Goal: Check status: Check status

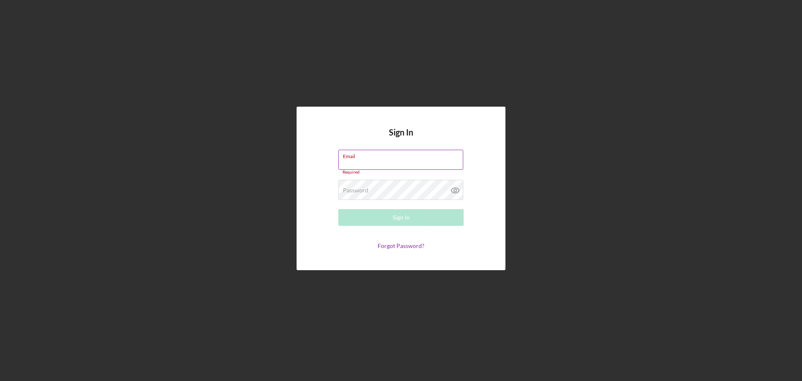
click at [348, 159] on label "Email" at bounding box center [403, 154] width 120 height 9
click at [348, 159] on input "Email" at bounding box center [400, 160] width 125 height 20
click at [350, 161] on input "Email" at bounding box center [400, 160] width 125 height 20
click at [351, 161] on input "Email" at bounding box center [400, 160] width 125 height 20
type input "allenm@freedomequity.org"
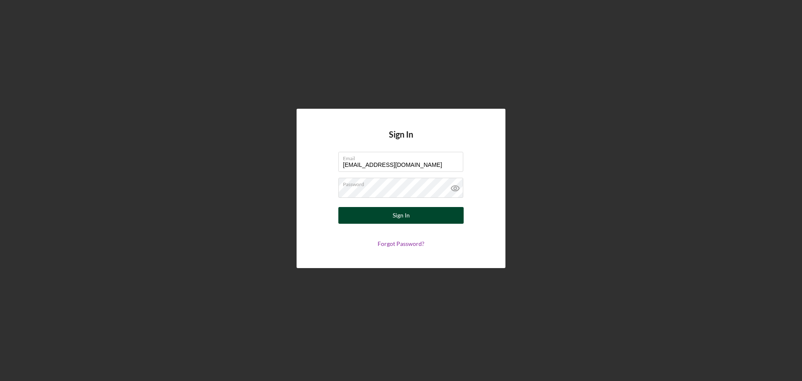
click at [407, 216] on div "Sign In" at bounding box center [401, 215] width 17 height 17
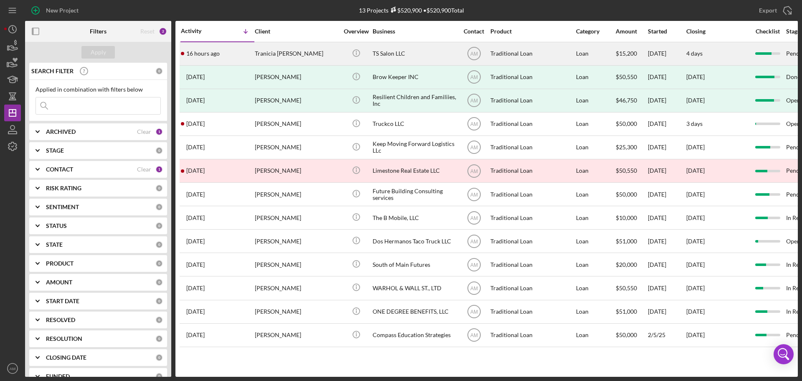
click at [371, 52] on div "Icon/Info" at bounding box center [356, 54] width 31 height 22
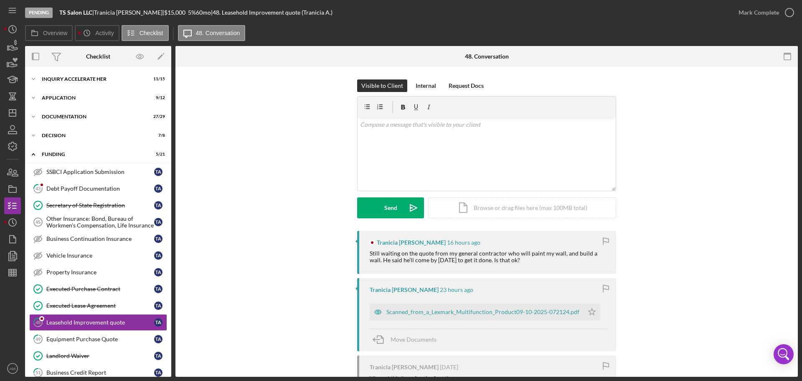
scroll to position [101, 0]
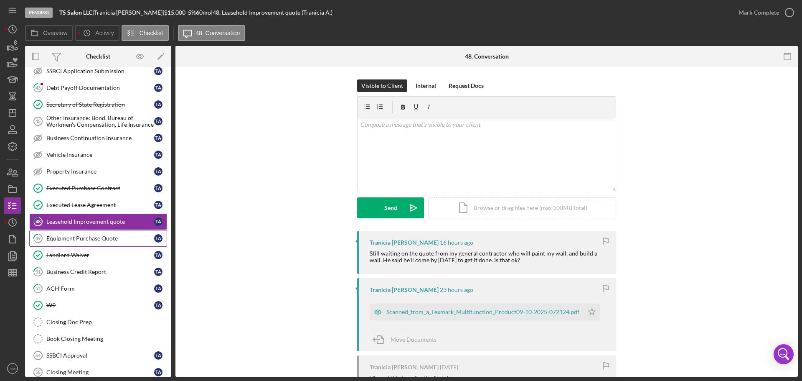
click at [98, 237] on div "Equipment Purchase Quote" at bounding box center [100, 238] width 108 height 7
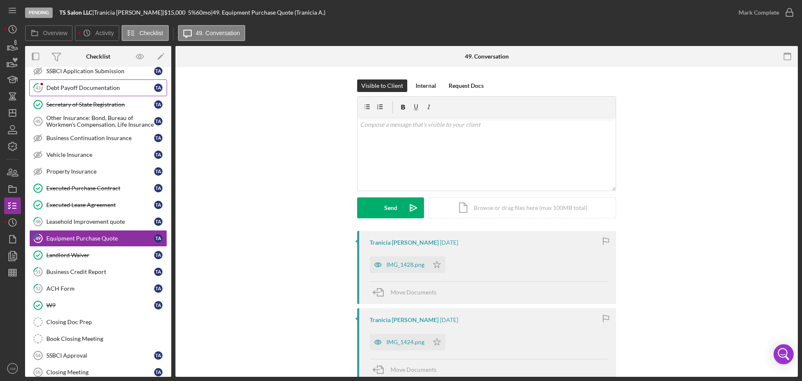
click at [76, 87] on div "Debt Payoff Documentation" at bounding box center [100, 87] width 108 height 7
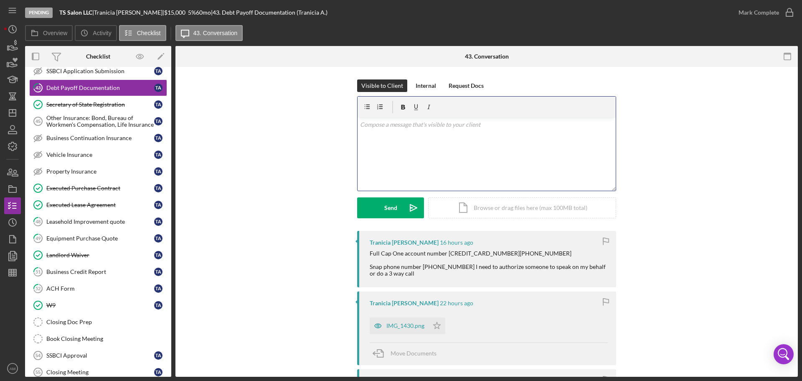
click at [378, 138] on div "v Color teal Color pink Remove color Add row above Add row below Add column bef…" at bounding box center [487, 153] width 258 height 73
click at [390, 204] on div "Send" at bounding box center [390, 207] width 13 height 21
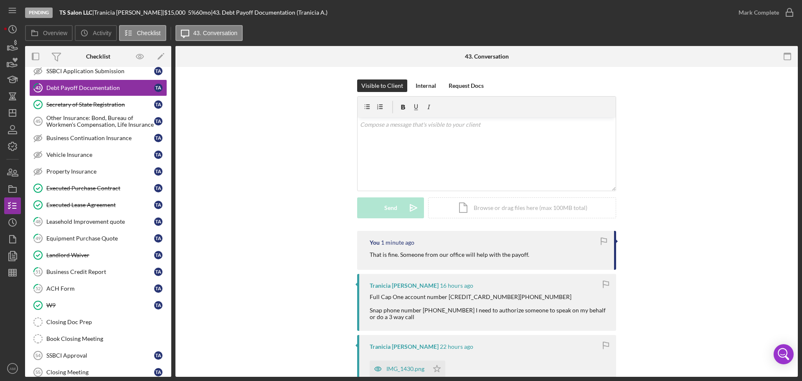
click at [263, 140] on div "Visible to Client Internal Request Docs v Color teal Color pink Remove color Ad…" at bounding box center [487, 154] width 598 height 151
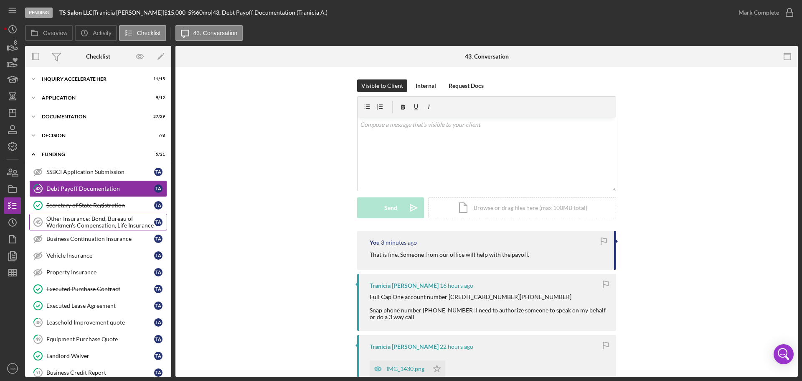
click at [83, 221] on div "Other Insurance: Bond, Bureau of Workmen's Compensation, Life Insurance" at bounding box center [100, 221] width 108 height 13
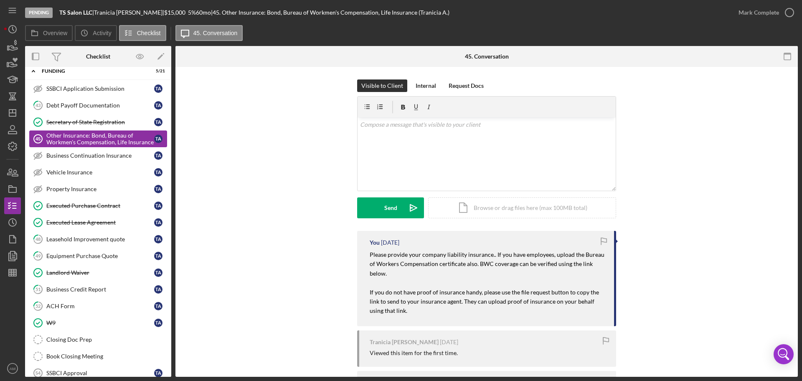
scroll to position [84, 0]
click at [81, 254] on div "Equipment Purchase Quote" at bounding box center [100, 255] width 108 height 7
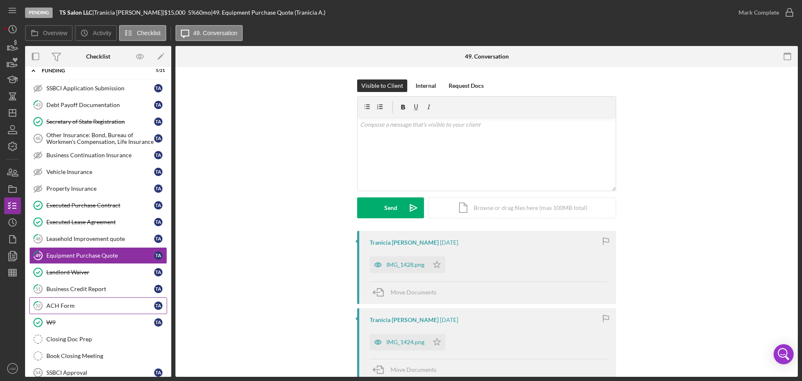
click at [70, 303] on div "ACH Form" at bounding box center [100, 305] width 108 height 7
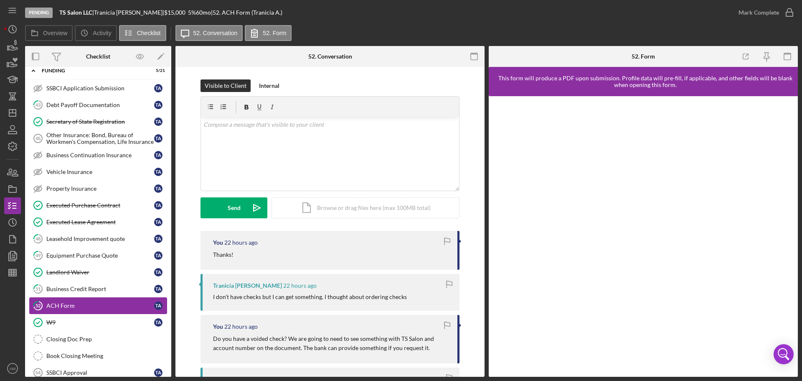
scroll to position [165, 0]
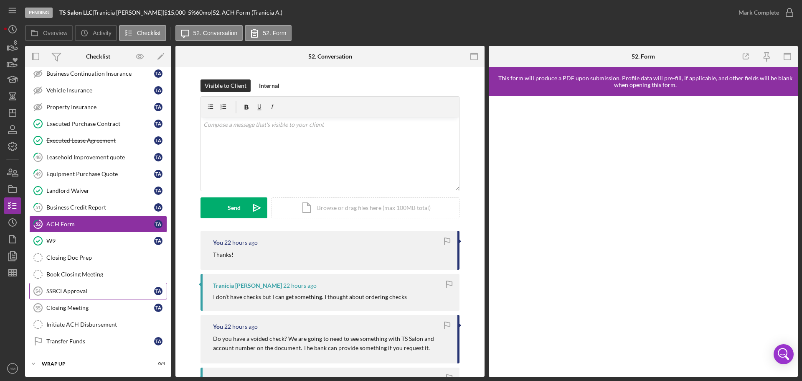
click at [74, 290] on div "SSBCI Approval" at bounding box center [100, 291] width 108 height 7
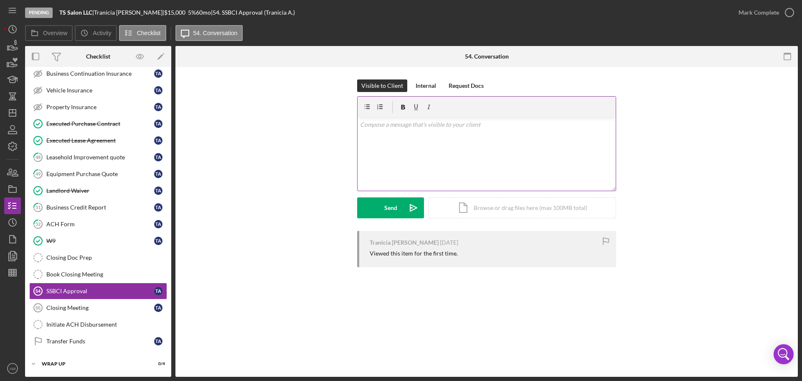
scroll to position [165, 0]
click at [752, 9] on div "Mark Complete" at bounding box center [759, 12] width 41 height 17
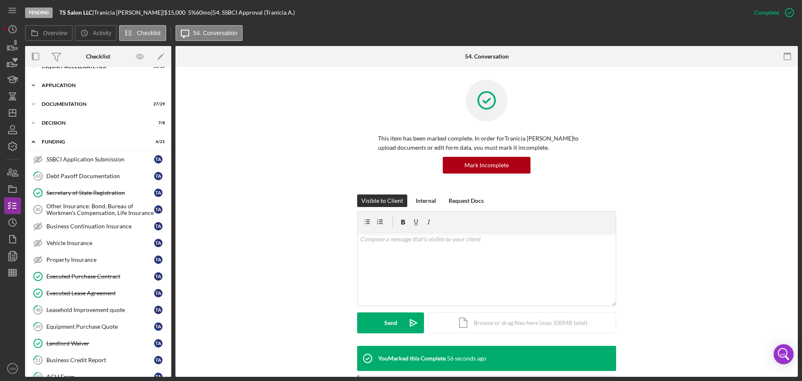
scroll to position [0, 0]
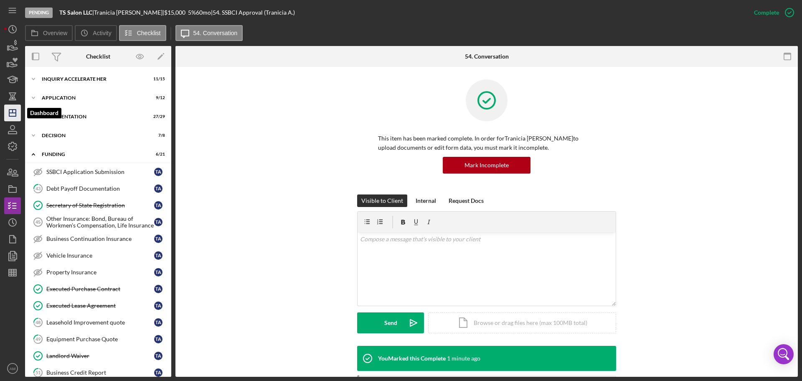
click at [12, 113] on line "button" at bounding box center [12, 113] width 7 height 0
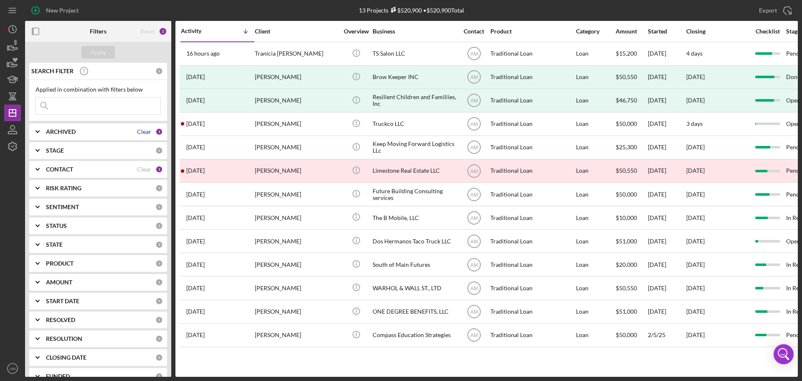
click at [142, 130] on div "Clear" at bounding box center [144, 131] width 14 height 7
click at [122, 132] on div "ARCHIVED" at bounding box center [100, 131] width 109 height 7
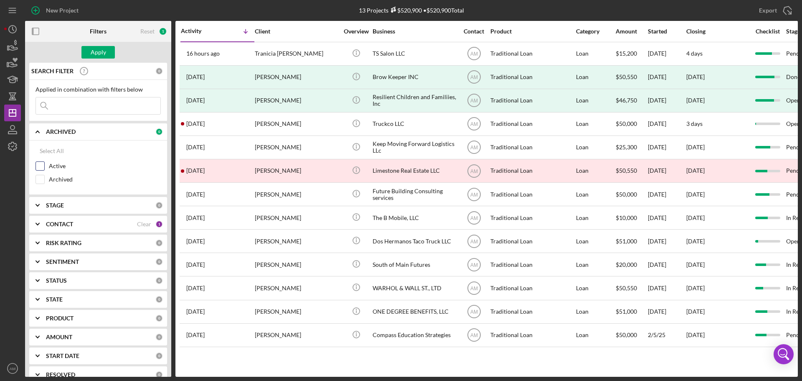
click at [41, 164] on input "Active" at bounding box center [40, 166] width 8 height 8
checkbox input "true"
click at [143, 221] on div "Clear" at bounding box center [144, 224] width 14 height 7
click at [97, 51] on div "Apply" at bounding box center [98, 52] width 15 height 13
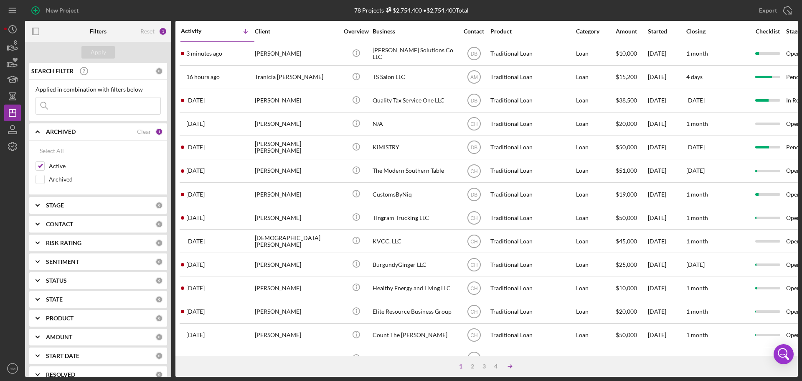
click at [512, 364] on icon "Icon/Table Sort Arrow" at bounding box center [510, 366] width 17 height 17
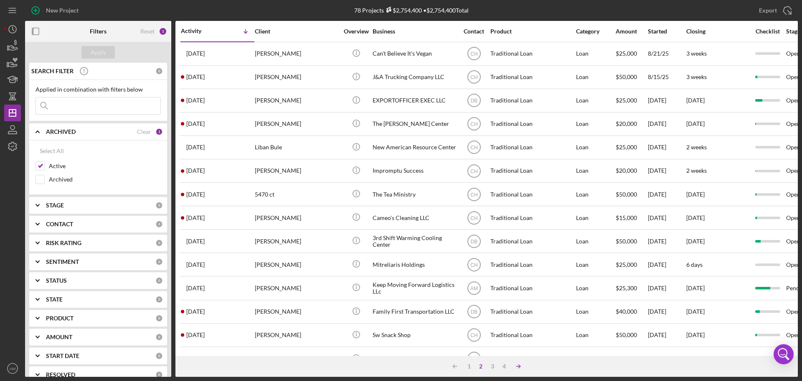
click at [517, 361] on icon "Icon/Table Sort Arrow" at bounding box center [518, 366] width 17 height 17
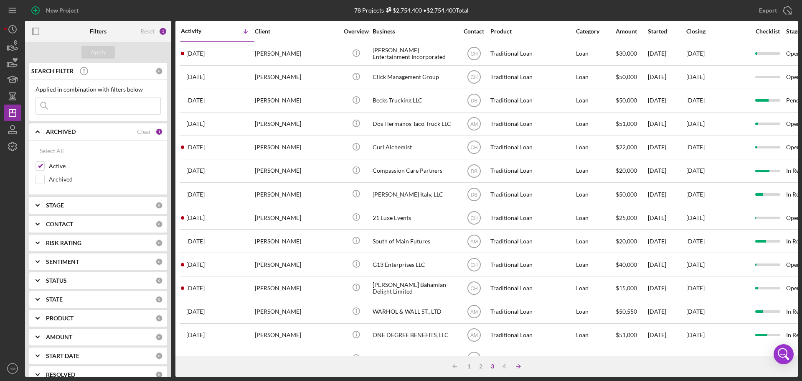
click at [520, 364] on icon "Icon/Table Sort Arrow" at bounding box center [518, 366] width 17 height 17
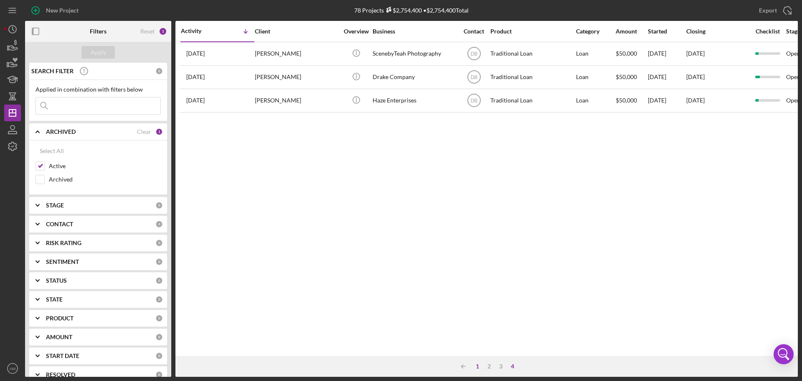
click at [476, 365] on div "1" at bounding box center [478, 366] width 12 height 7
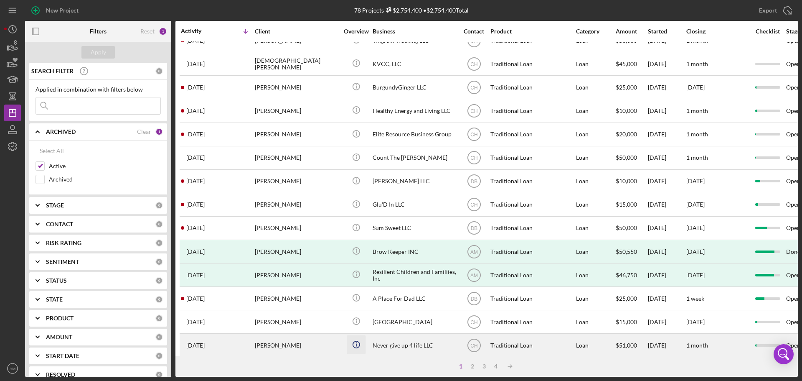
scroll to position [251, 0]
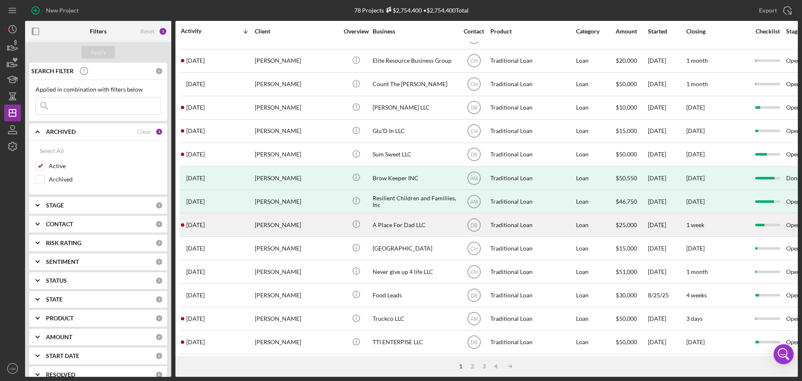
click at [385, 219] on div "A Place For Dad LLC" at bounding box center [415, 225] width 84 height 22
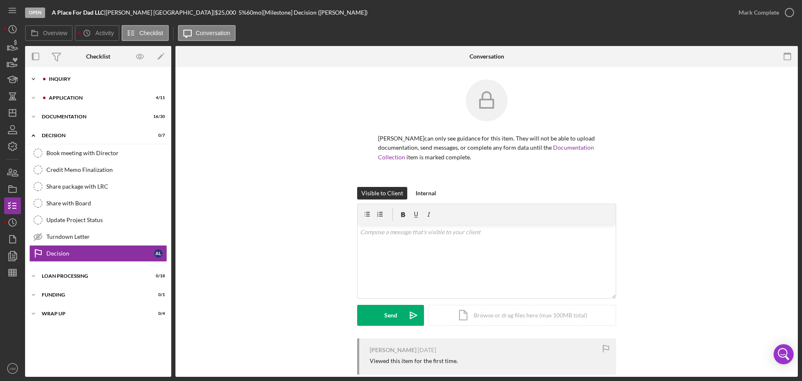
click at [58, 76] on div "Inquiry" at bounding box center [105, 78] width 112 height 5
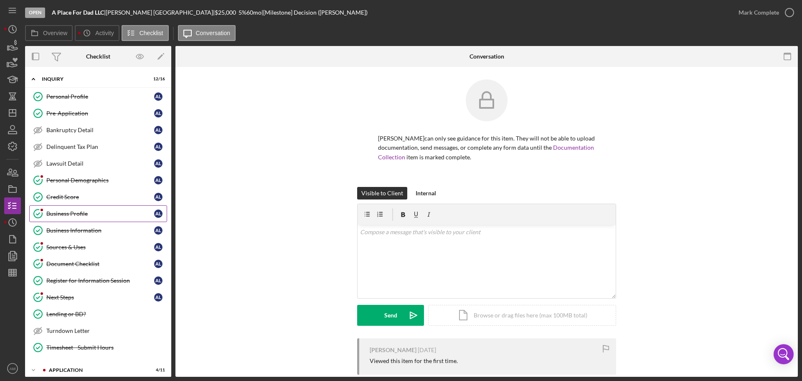
click at [72, 213] on div "Business Profile" at bounding box center [100, 213] width 108 height 7
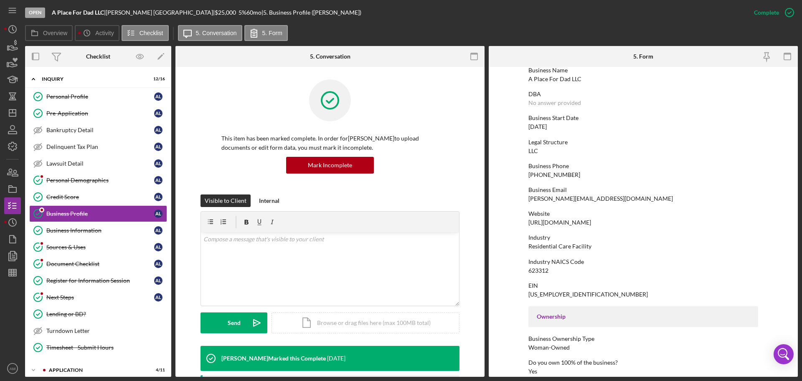
scroll to position [321, 0]
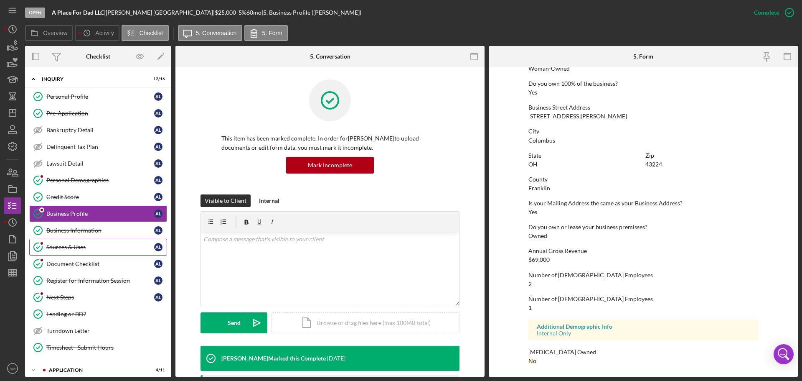
click at [68, 246] on div "Sources & Uses" at bounding box center [100, 247] width 108 height 7
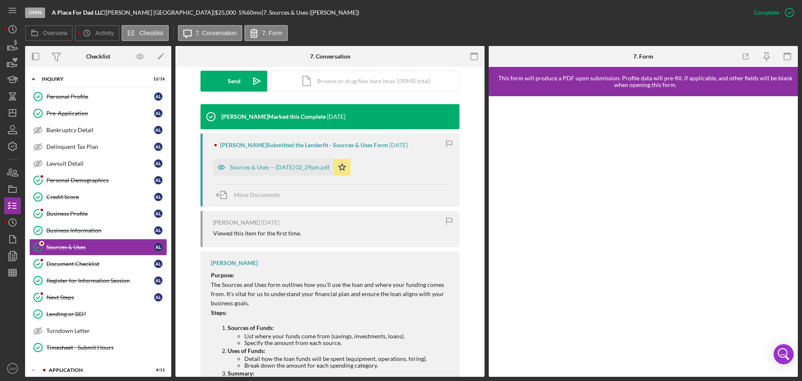
scroll to position [251, 0]
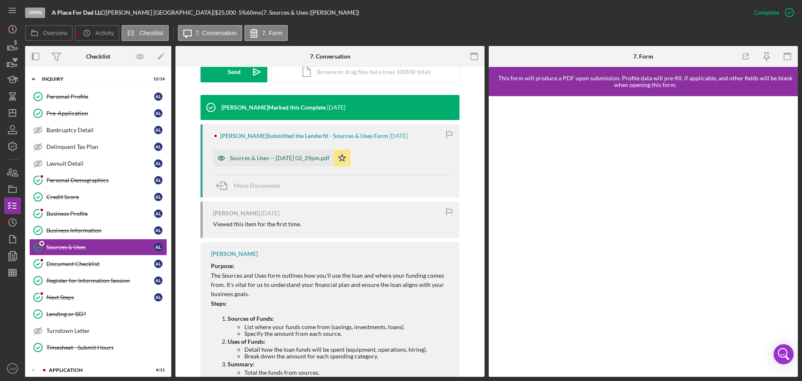
click at [280, 153] on div "Sources & Uses -- 2025-08-12 02_29pm.pdf" at bounding box center [273, 158] width 121 height 17
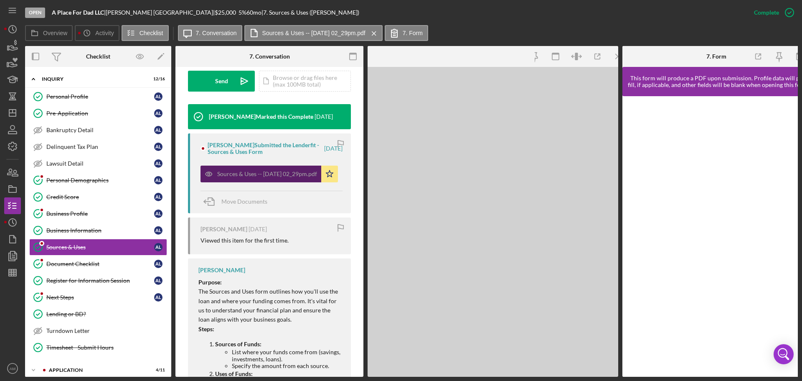
scroll to position [260, 0]
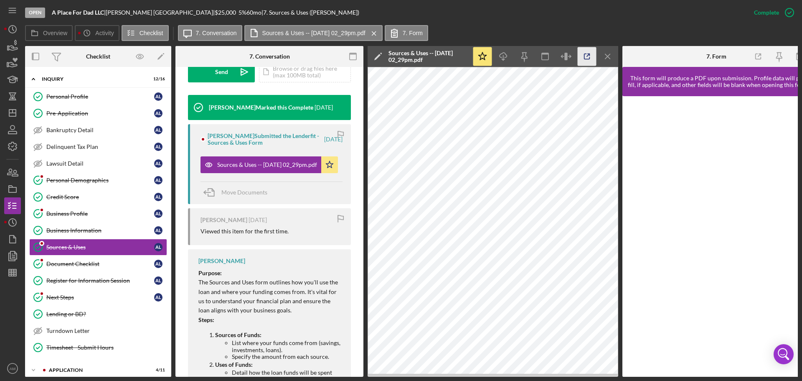
click at [589, 56] on icon "button" at bounding box center [587, 56] width 19 height 19
click at [72, 212] on div "Business Profile" at bounding box center [100, 213] width 108 height 7
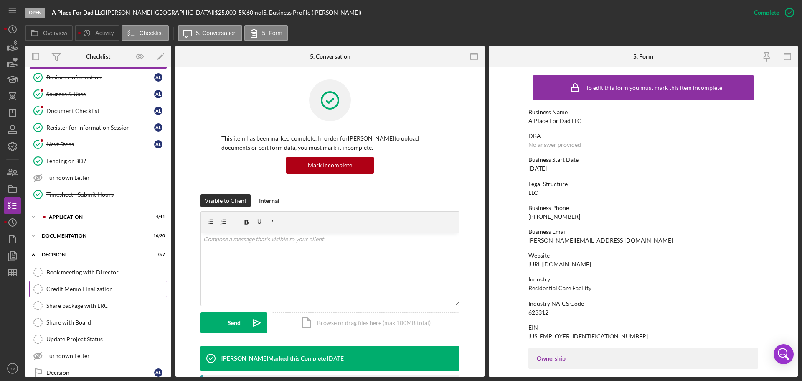
scroll to position [167, 0]
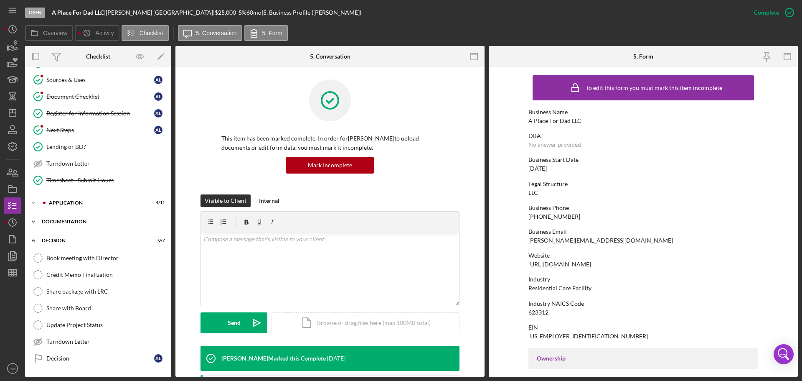
click at [66, 221] on div "Documentation" at bounding box center [101, 221] width 119 height 5
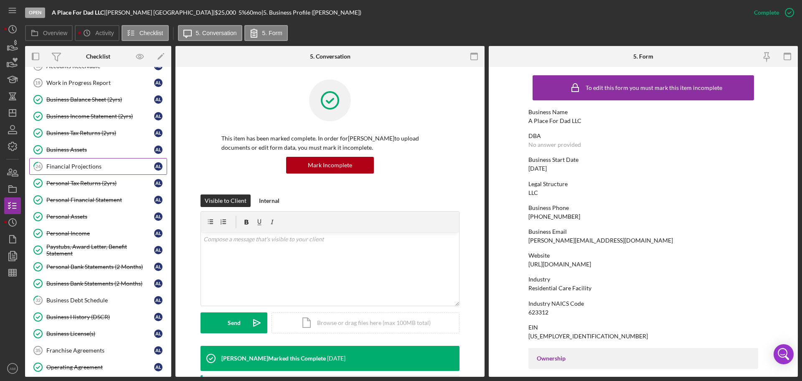
scroll to position [376, 0]
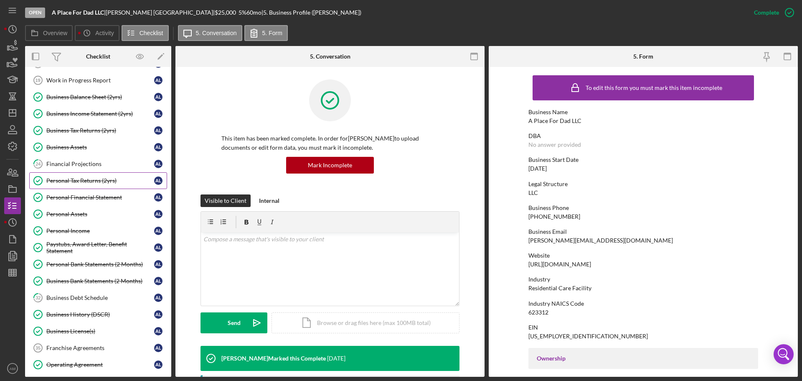
click at [72, 180] on div "Personal Tax Returns (2yrs)" at bounding box center [100, 180] width 108 height 7
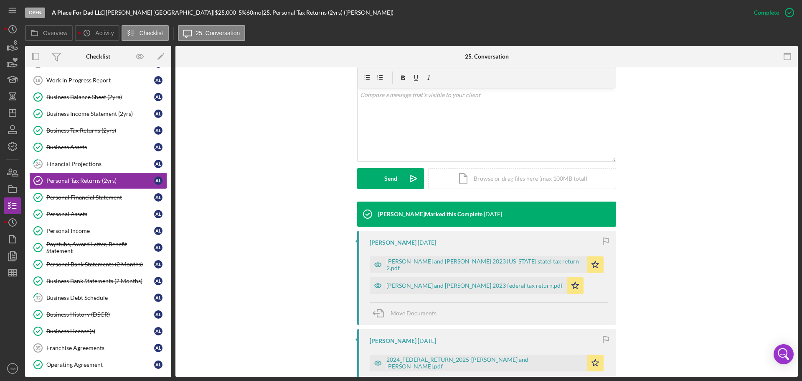
scroll to position [209, 0]
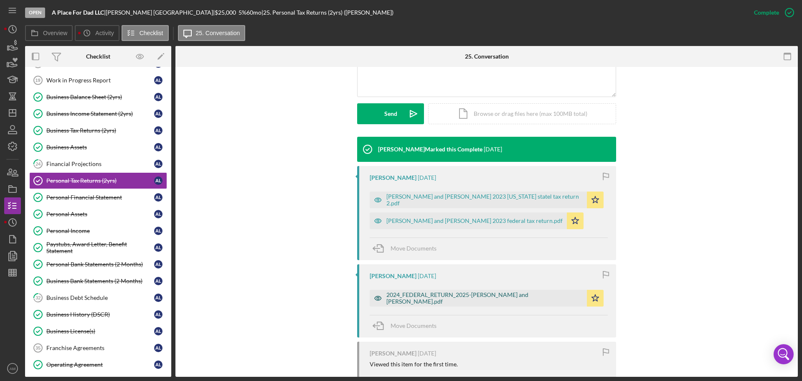
click at [410, 296] on div "2024_FEDERAL_RETURN_2025-jean and angela.pdf" at bounding box center [485, 297] width 196 height 13
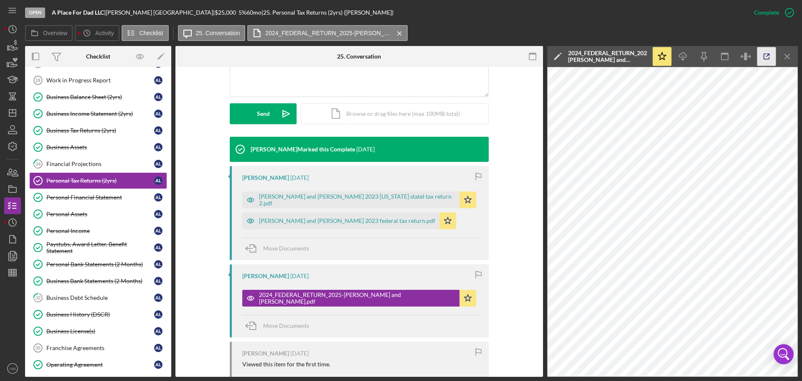
click at [768, 54] on polyline "button" at bounding box center [769, 55] width 2 height 2
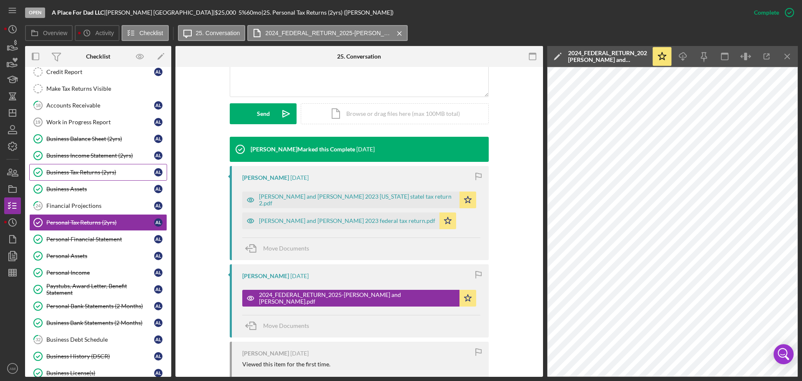
click at [78, 167] on link "Business Tax Returns (2yrs) Business Tax Returns (2yrs) A L" at bounding box center [98, 172] width 138 height 17
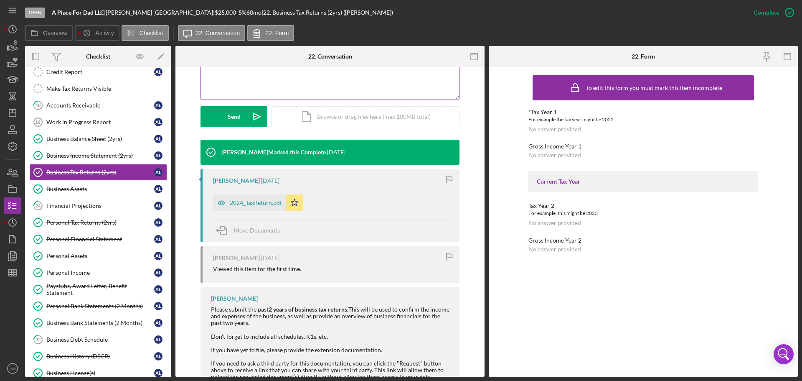
scroll to position [209, 0]
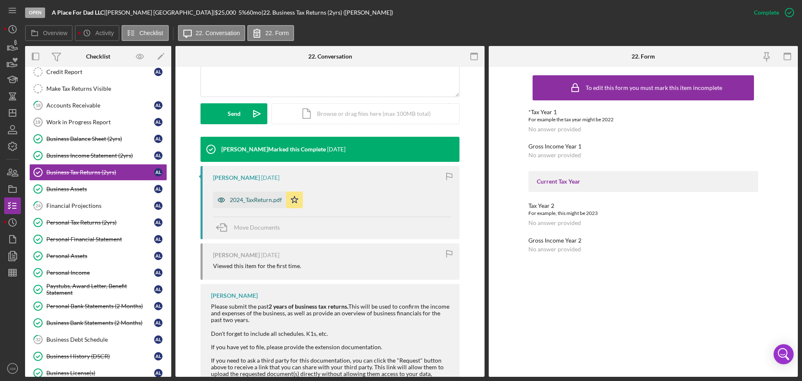
click at [247, 199] on div "2024_TaxReturn.pdf" at bounding box center [256, 199] width 52 height 7
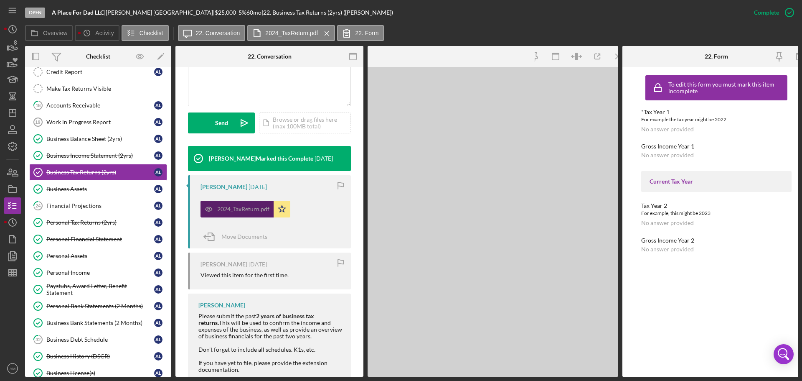
scroll to position [218, 0]
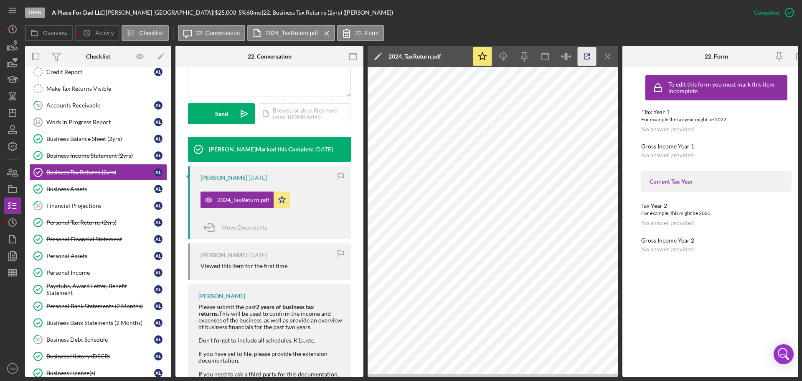
click at [590, 54] on polyline "button" at bounding box center [589, 55] width 2 height 2
click at [76, 154] on div "Business Income Statement (2yrs)" at bounding box center [100, 155] width 108 height 7
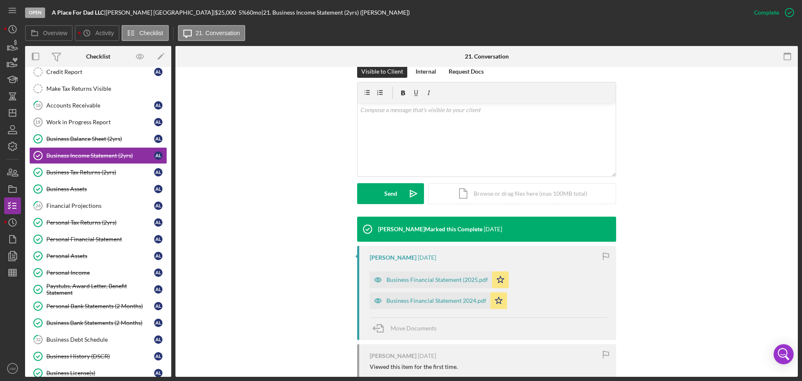
scroll to position [167, 0]
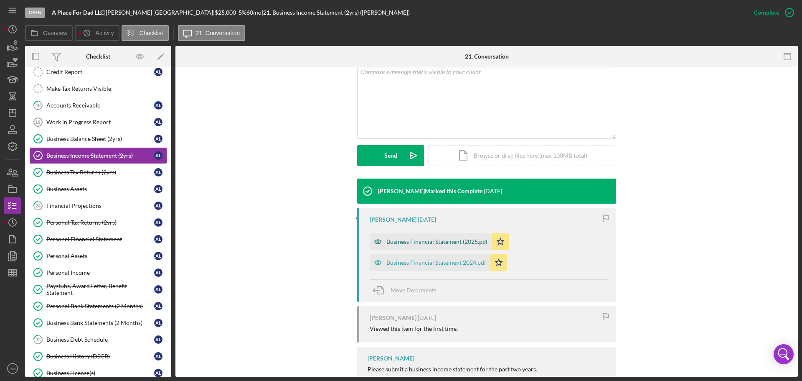
click at [423, 239] on div "Business Financial Statement (2025.pdf" at bounding box center [438, 241] width 102 height 7
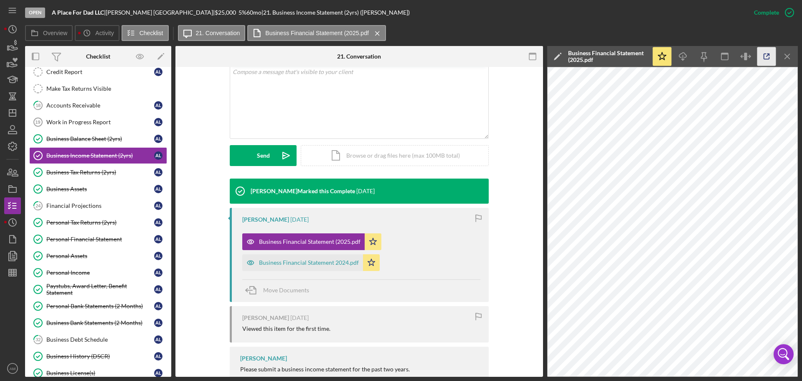
click at [770, 54] on icon "button" at bounding box center [767, 56] width 19 height 19
click at [77, 209] on div "Financial Projections" at bounding box center [100, 205] width 108 height 7
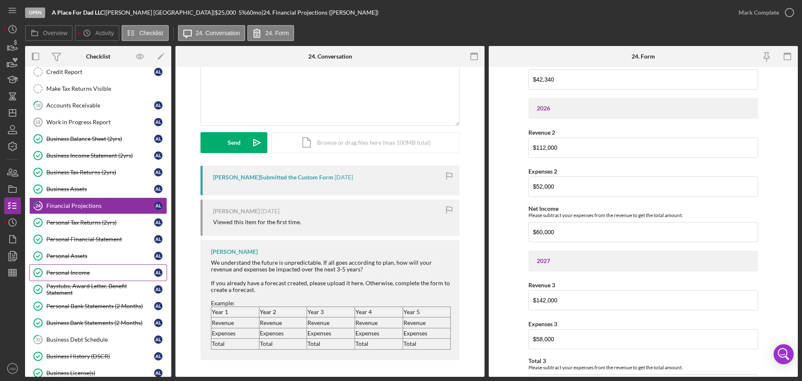
scroll to position [167, 0]
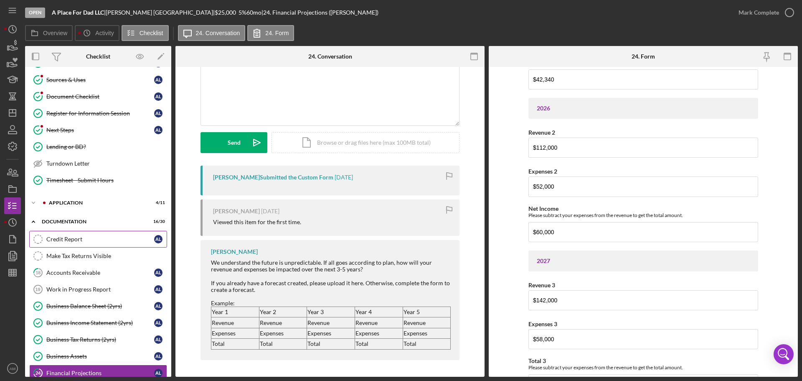
click at [55, 238] on div "Credit Report" at bounding box center [100, 239] width 108 height 7
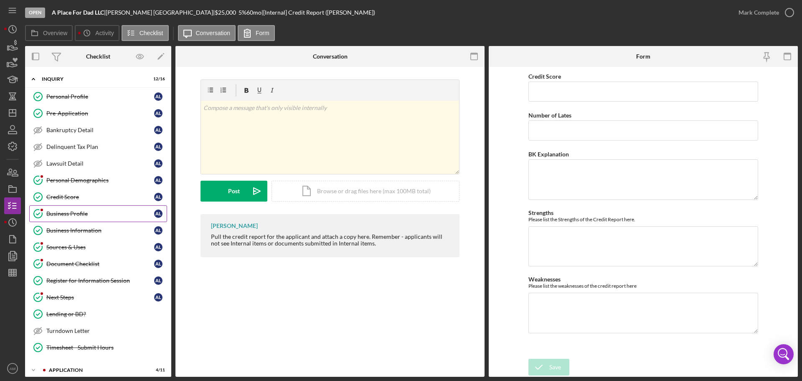
click at [64, 211] on div "Business Profile" at bounding box center [100, 213] width 108 height 7
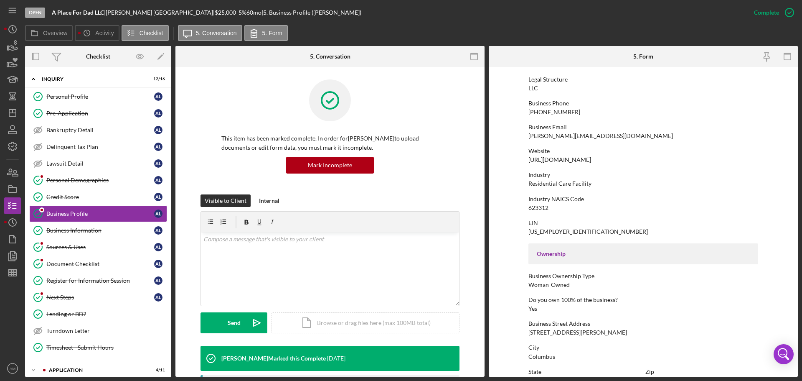
scroll to position [167, 0]
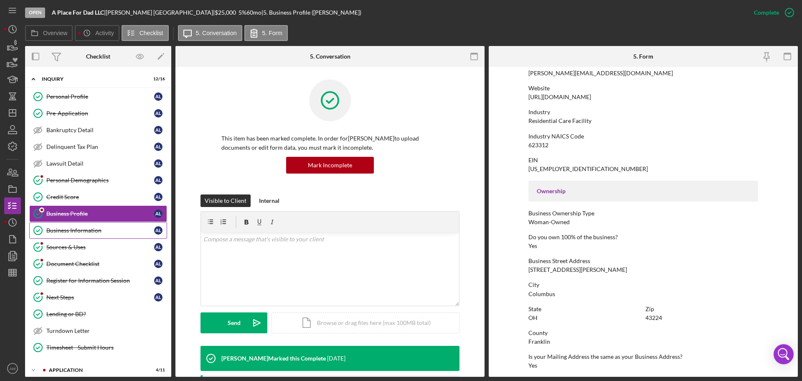
click at [90, 228] on div "Business Information" at bounding box center [100, 230] width 108 height 7
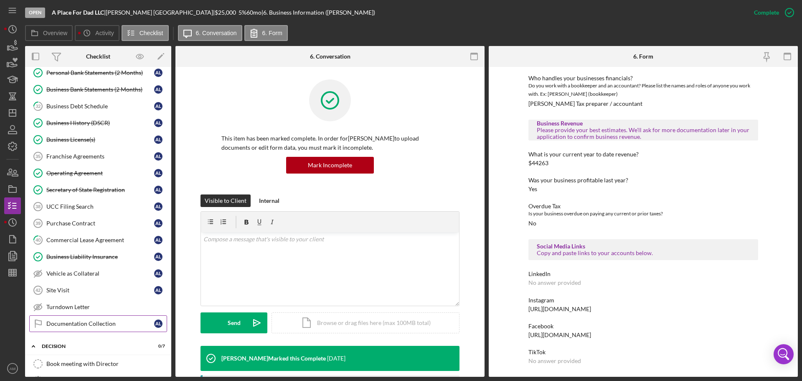
scroll to position [543, 0]
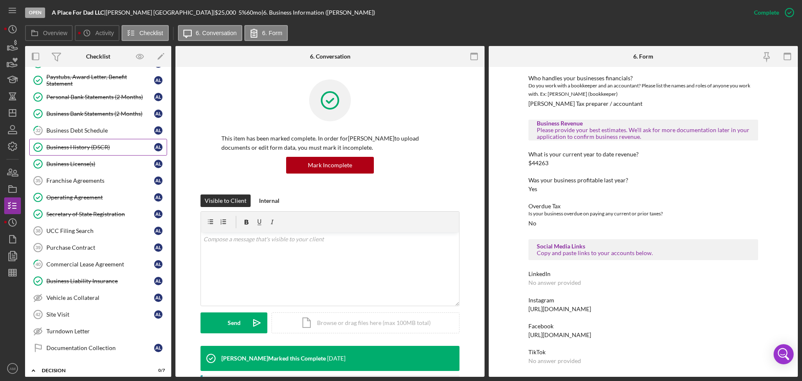
click at [67, 148] on div "Business History (DSCR)" at bounding box center [100, 147] width 108 height 7
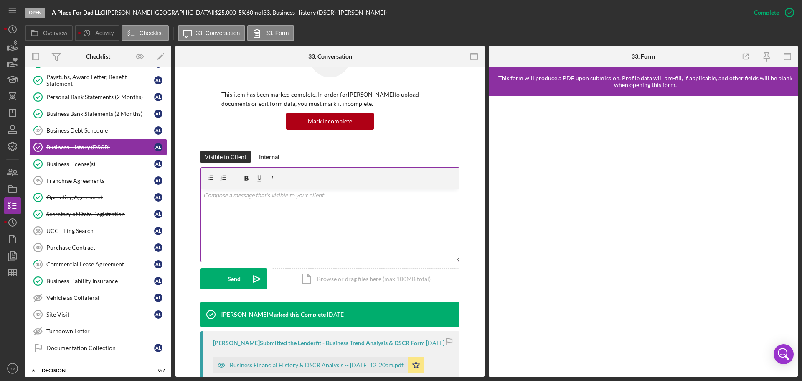
scroll to position [167, 0]
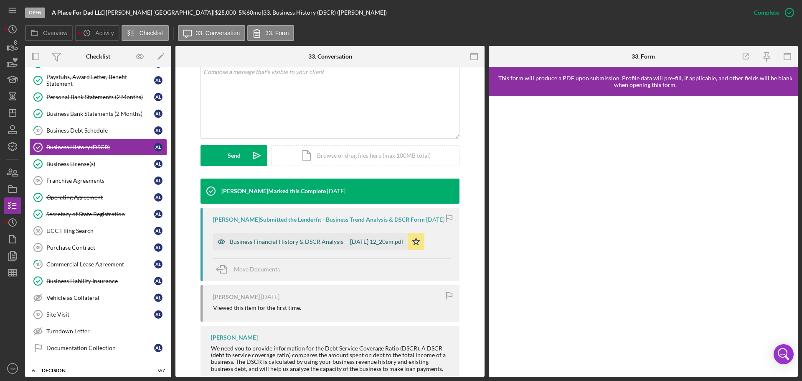
click at [323, 242] on div "Business Financial History & DSCR Analysis -- 2025-08-22 12_20am.pdf" at bounding box center [317, 241] width 174 height 7
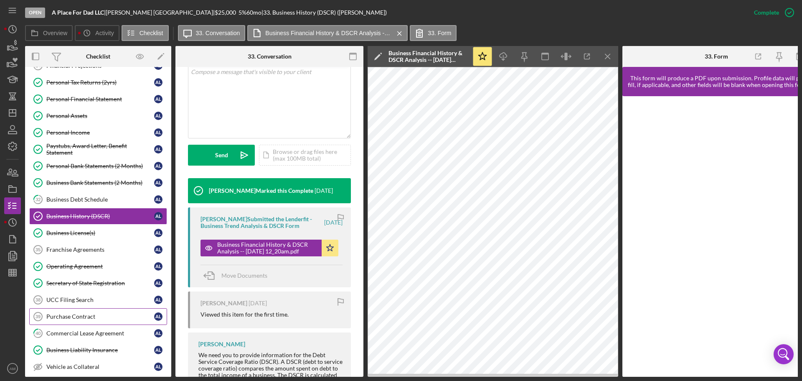
scroll to position [460, 0]
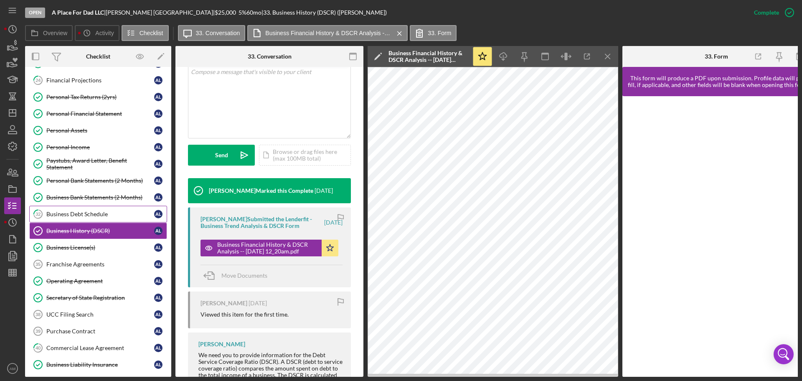
click at [79, 212] on div "Business Debt Schedule" at bounding box center [100, 214] width 108 height 7
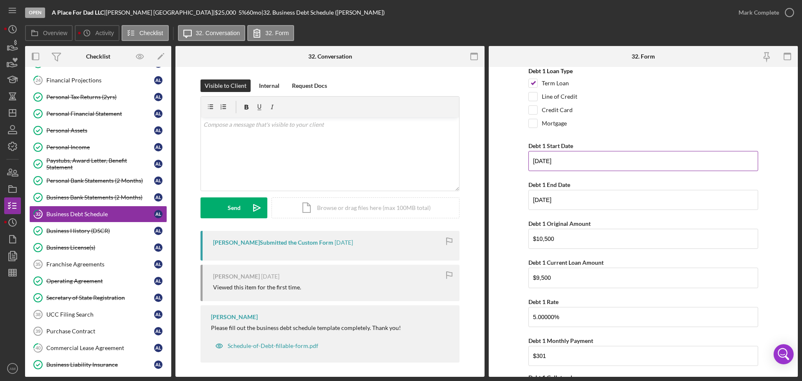
scroll to position [84, 0]
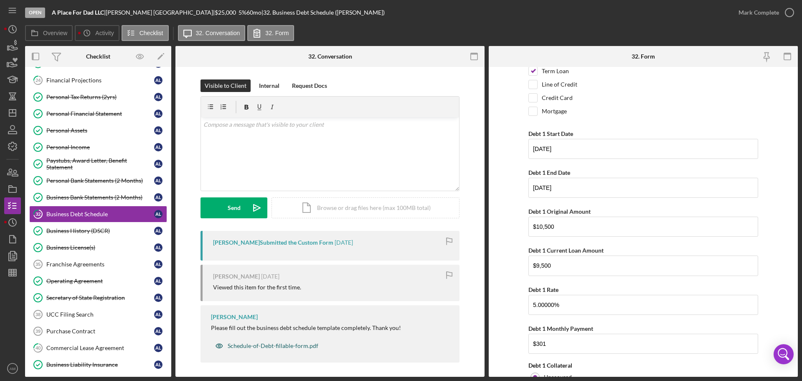
click at [261, 346] on div "Schedule-of-Debt-fillable-form.pdf" at bounding box center [273, 345] width 91 height 7
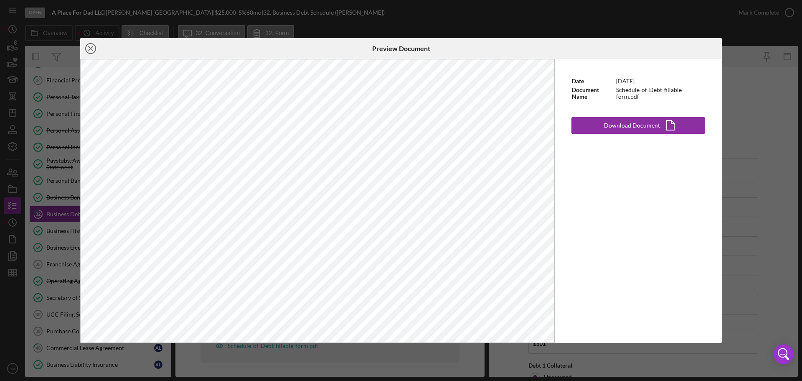
click at [88, 48] on icon "Icon/Close" at bounding box center [90, 48] width 21 height 21
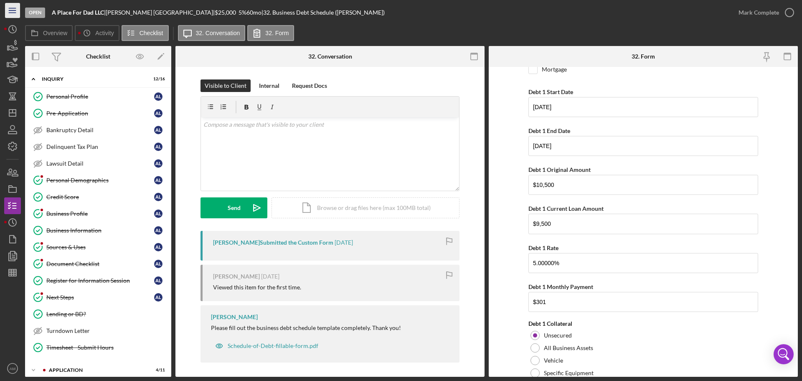
click at [15, 7] on icon "Icon/Menu" at bounding box center [12, 10] width 19 height 19
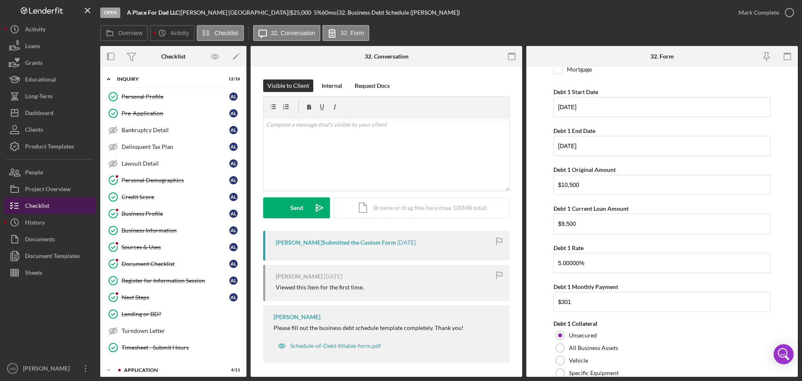
click at [48, 206] on div "Checklist" at bounding box center [37, 206] width 24 height 19
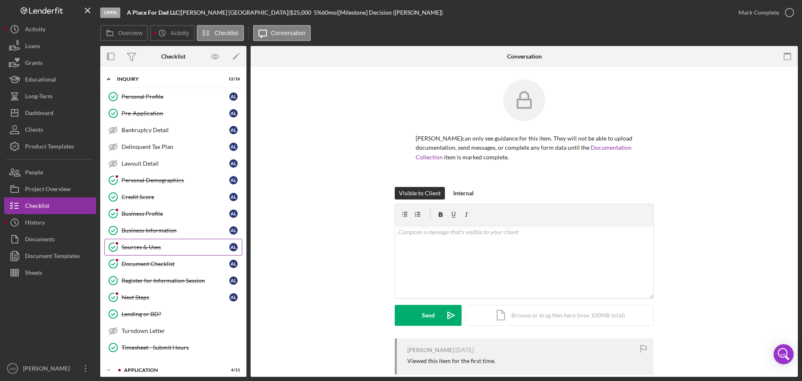
click at [155, 244] on div "Sources & Uses" at bounding box center [176, 247] width 108 height 7
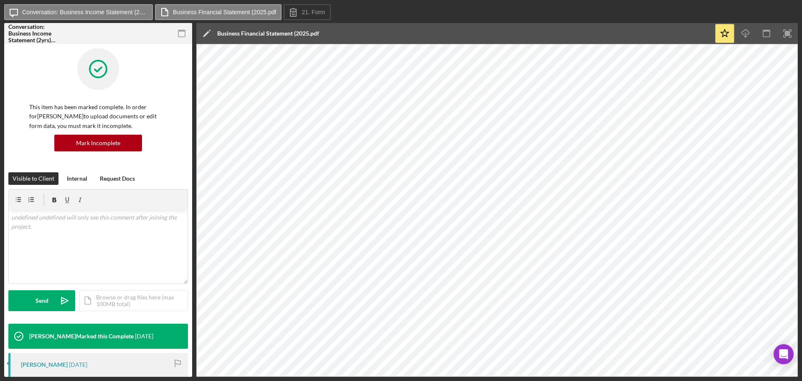
click at [45, 21] on div "Icon/Message Conversation: Business Income Statement (2yrs) (Angela L.) Busines…" at bounding box center [401, 190] width 794 height 372
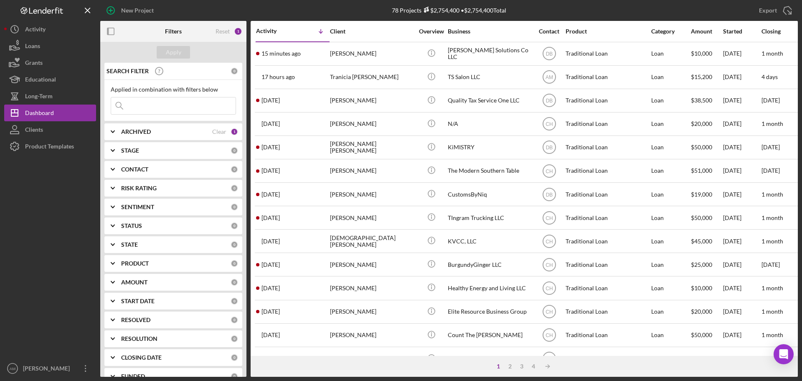
click at [150, 106] on input at bounding box center [173, 105] width 125 height 17
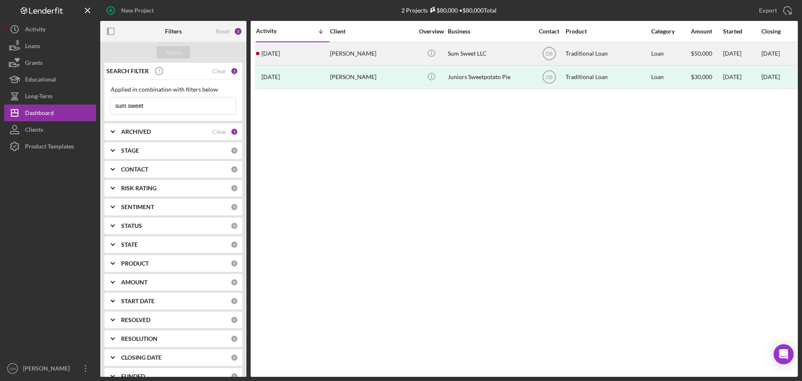
type input "sum sweet"
click at [374, 52] on div "[PERSON_NAME]" at bounding box center [372, 54] width 84 height 22
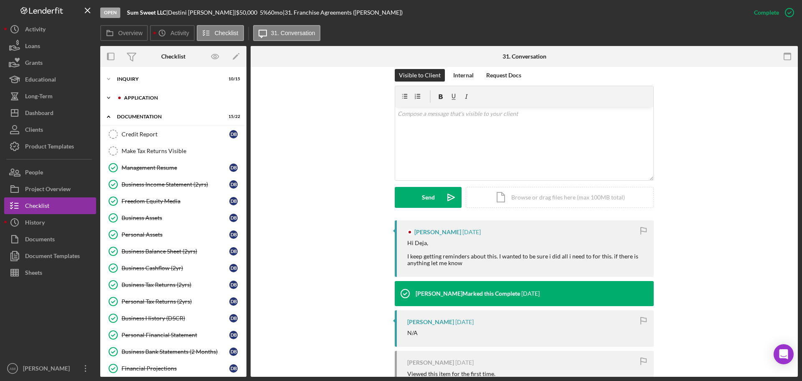
click at [148, 96] on div "Application" at bounding box center [180, 97] width 112 height 5
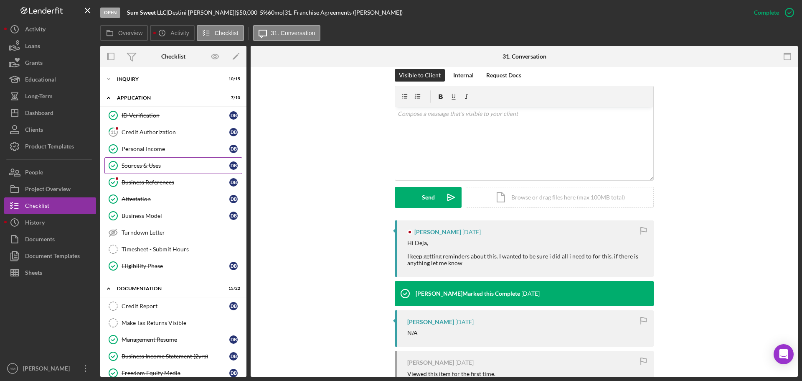
click at [145, 165] on div "Sources & Uses" at bounding box center [176, 165] width 108 height 7
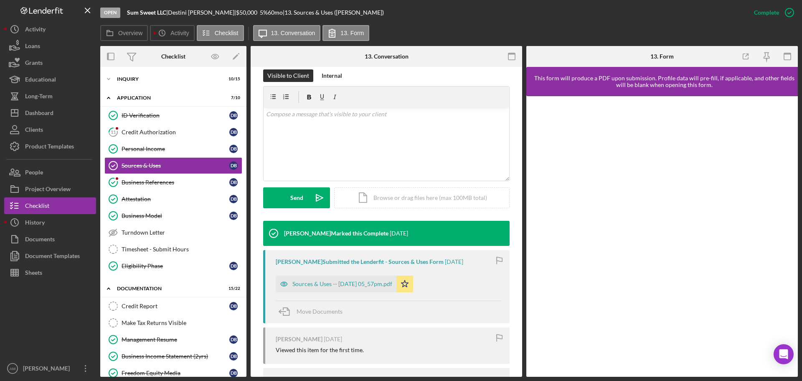
scroll to position [84, 0]
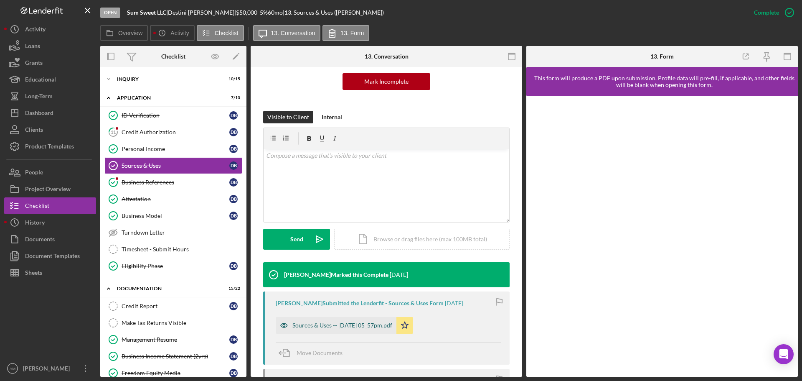
click at [372, 323] on div "Sources & Uses -- 2025-06-14 05_57pm.pdf" at bounding box center [343, 325] width 100 height 7
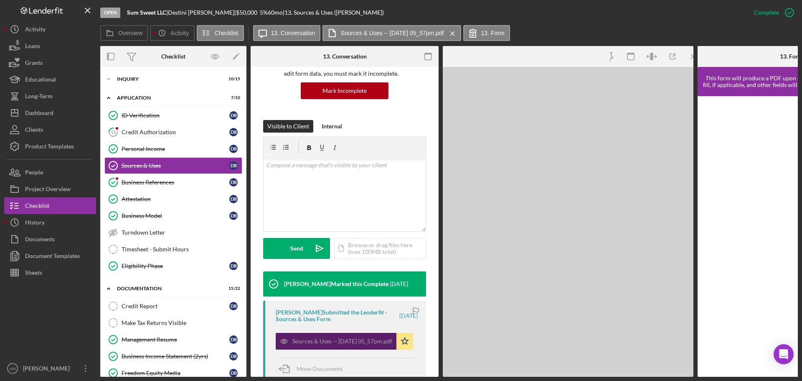
scroll to position [93, 0]
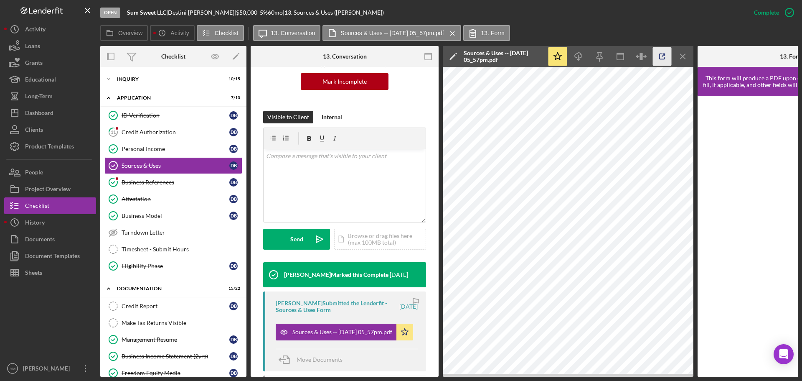
click at [664, 53] on icon "button" at bounding box center [662, 56] width 19 height 19
click at [156, 214] on div "Business Model" at bounding box center [176, 215] width 108 height 7
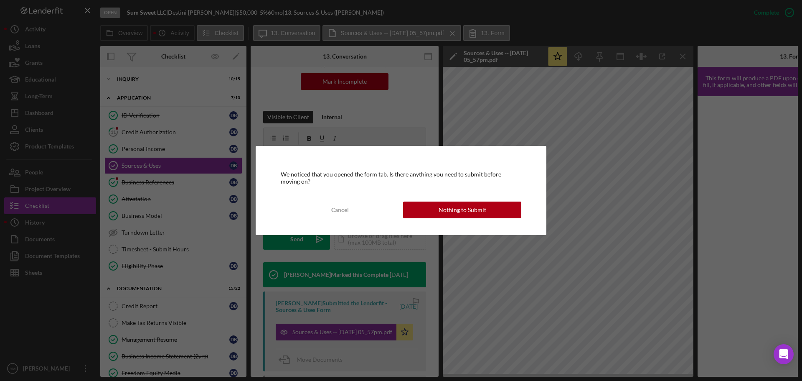
click at [459, 207] on div "Nothing to Submit" at bounding box center [463, 209] width 48 height 17
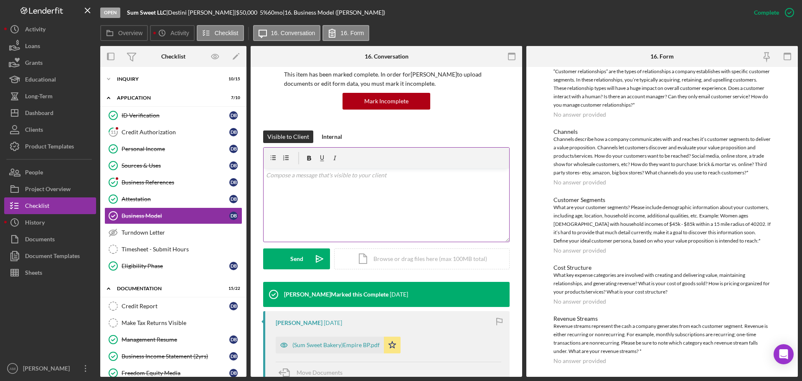
scroll to position [190, 0]
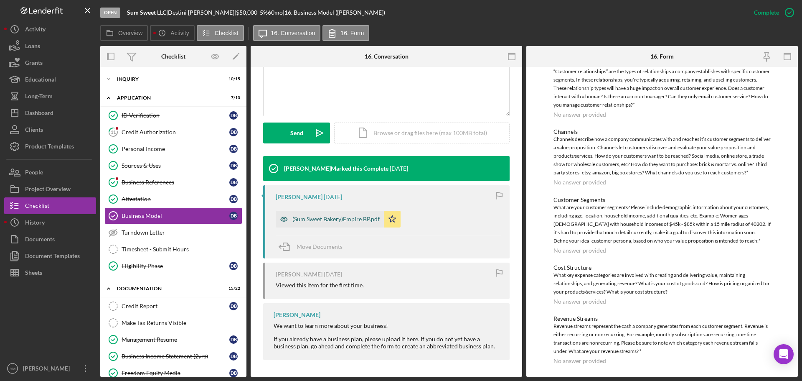
click at [334, 220] on div "(Sum Sweet Bakery)Empire BP.pdf" at bounding box center [336, 219] width 87 height 7
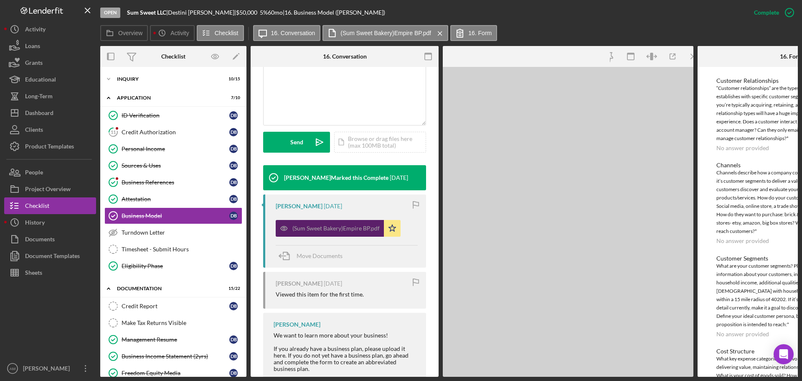
scroll to position [124, 0]
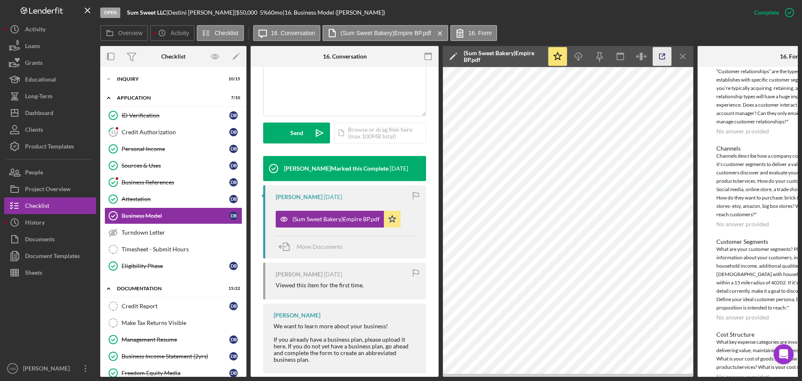
click at [661, 57] on icon "button" at bounding box center [662, 56] width 19 height 19
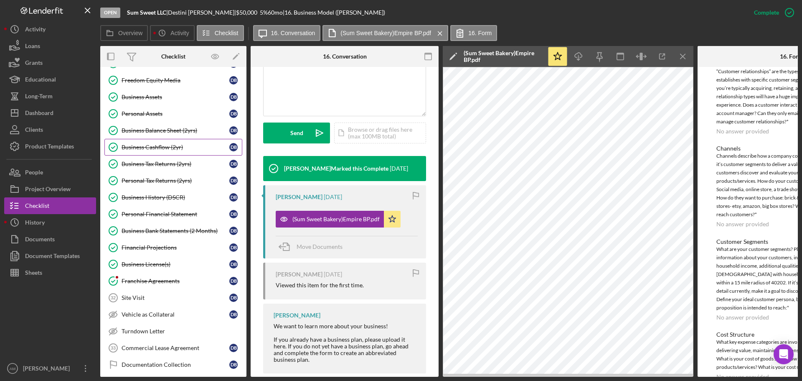
scroll to position [356, 0]
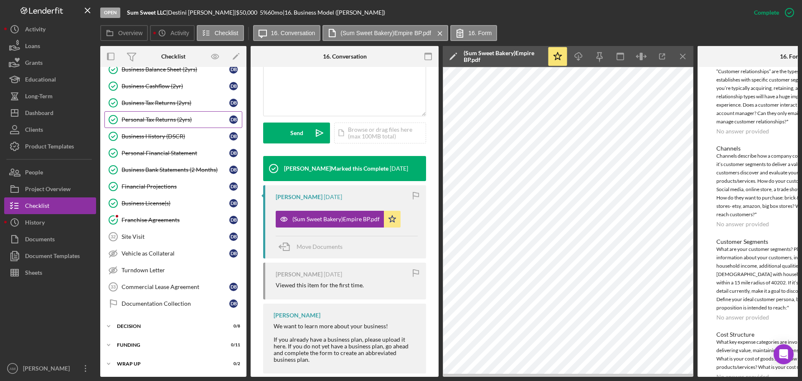
click at [157, 116] on div "Personal Tax Returns (2yrs)" at bounding box center [176, 119] width 108 height 7
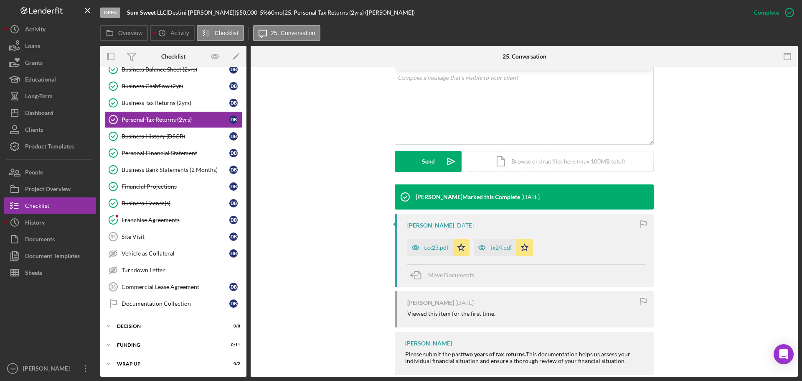
scroll to position [176, 0]
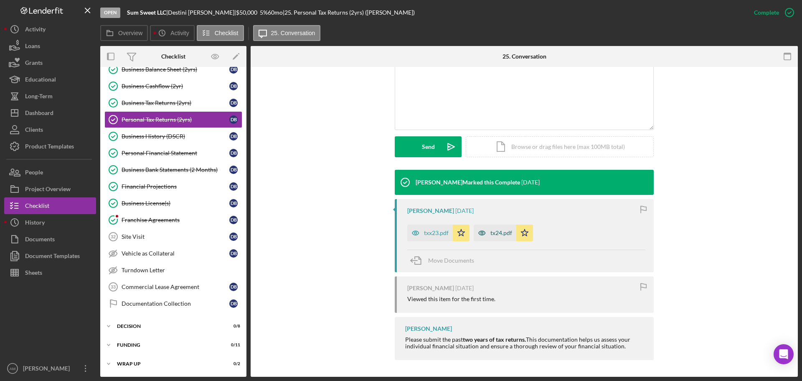
click at [489, 232] on icon "button" at bounding box center [482, 232] width 17 height 17
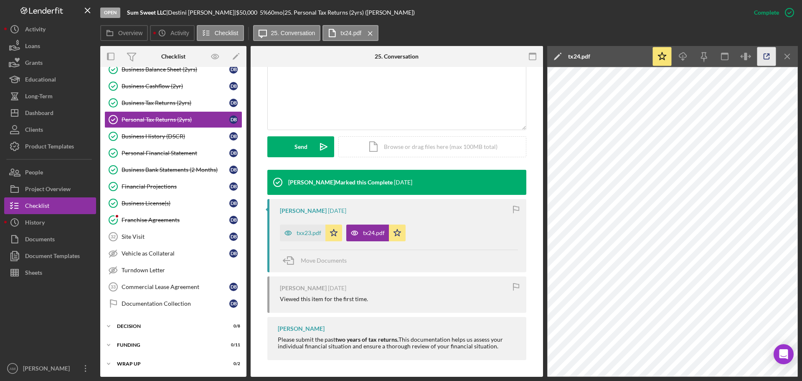
click at [766, 54] on icon "button" at bounding box center [767, 56] width 19 height 19
click at [303, 232] on div "txx23.pdf" at bounding box center [309, 232] width 25 height 7
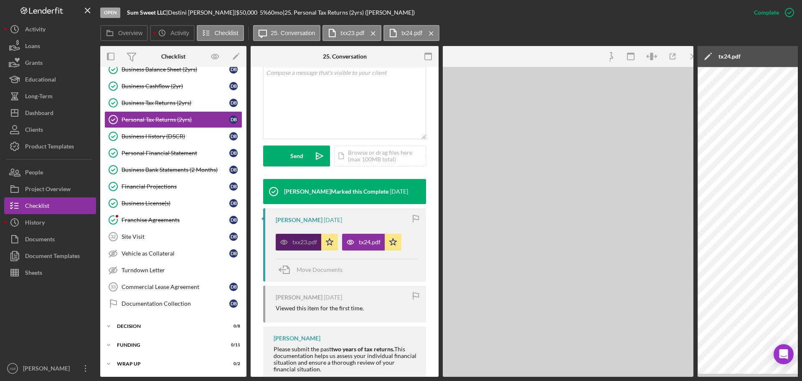
scroll to position [186, 0]
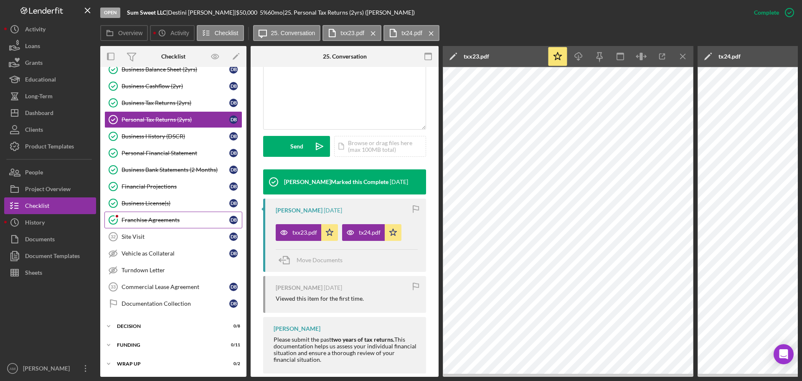
click at [153, 217] on div "Franchise Agreements" at bounding box center [176, 219] width 108 height 7
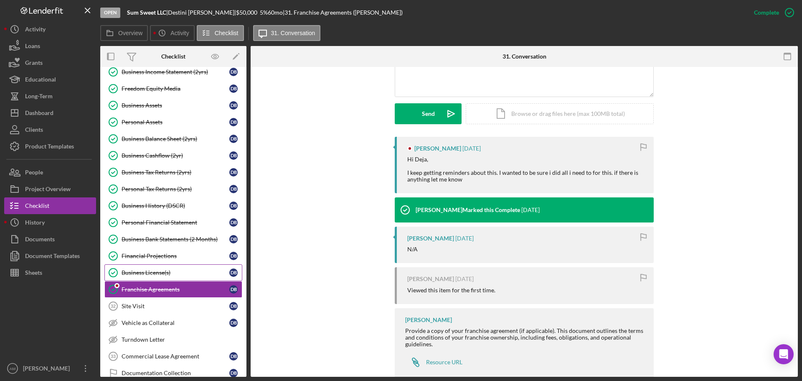
scroll to position [270, 0]
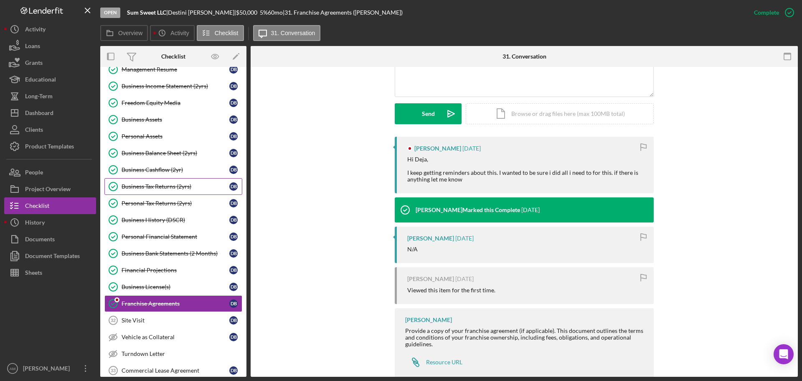
click at [158, 185] on div "Business Tax Returns (2yrs)" at bounding box center [176, 186] width 108 height 7
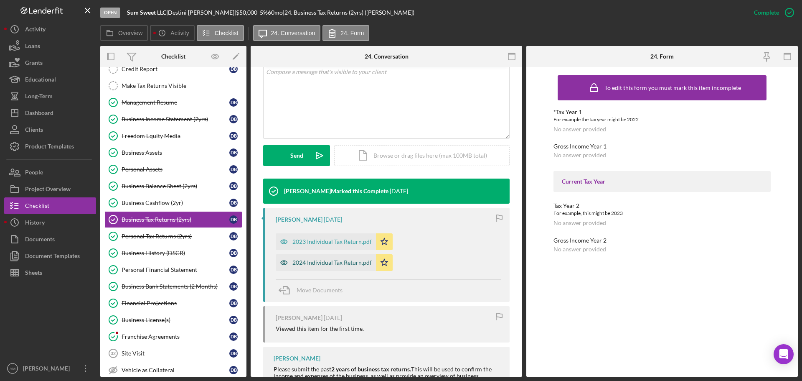
scroll to position [228, 0]
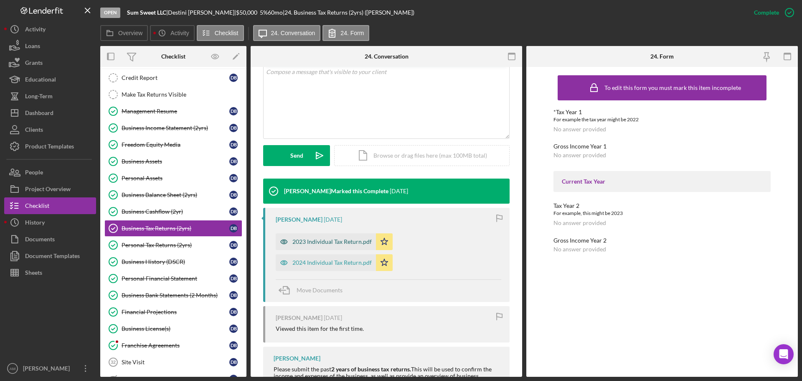
click at [323, 241] on div "2023 Individual Tax Return.pdf" at bounding box center [332, 241] width 79 height 7
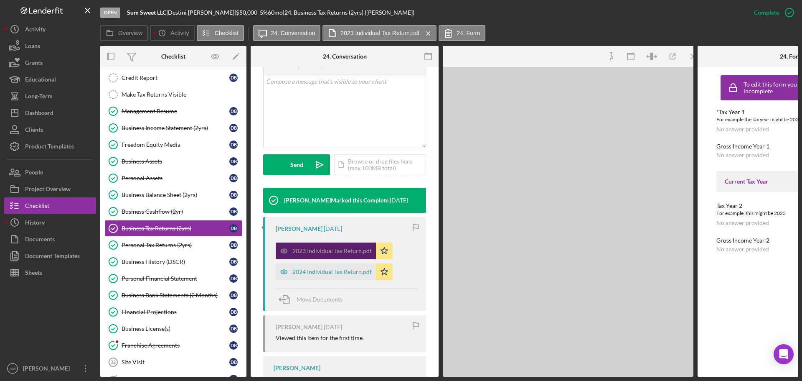
scroll to position [177, 0]
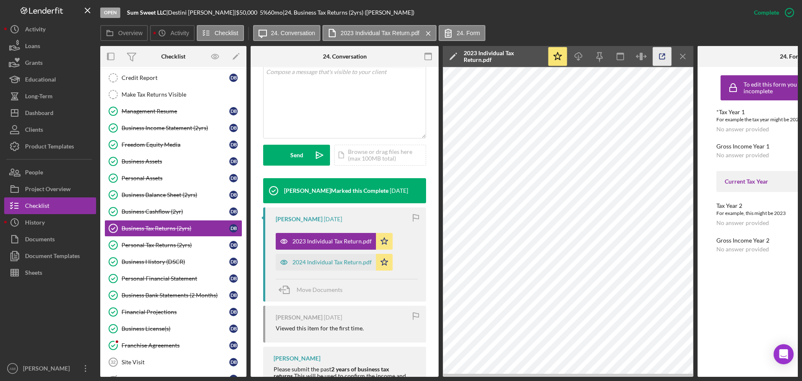
click at [660, 56] on icon "button" at bounding box center [662, 56] width 19 height 19
click at [47, 205] on div "Checklist" at bounding box center [37, 206] width 24 height 19
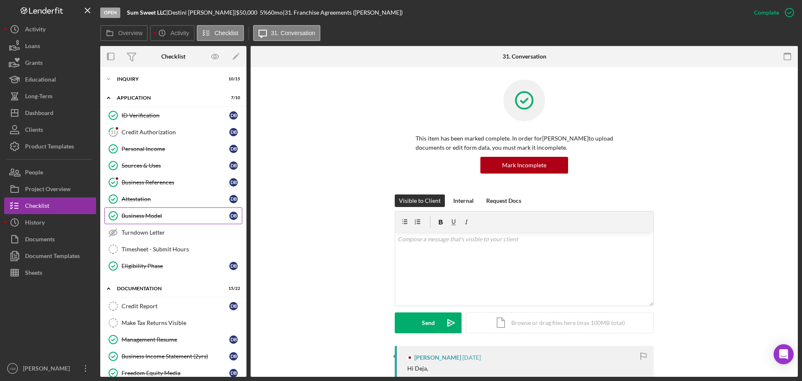
click at [147, 214] on div "Business Model" at bounding box center [176, 215] width 108 height 7
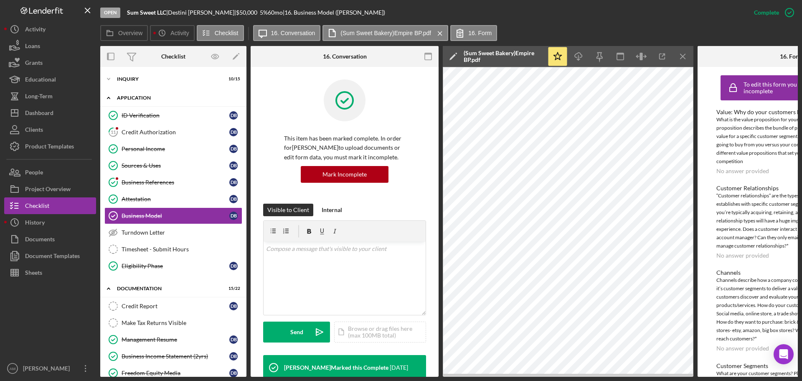
click at [132, 94] on div "Icon/Expander Application 7 / 10" at bounding box center [173, 97] width 146 height 17
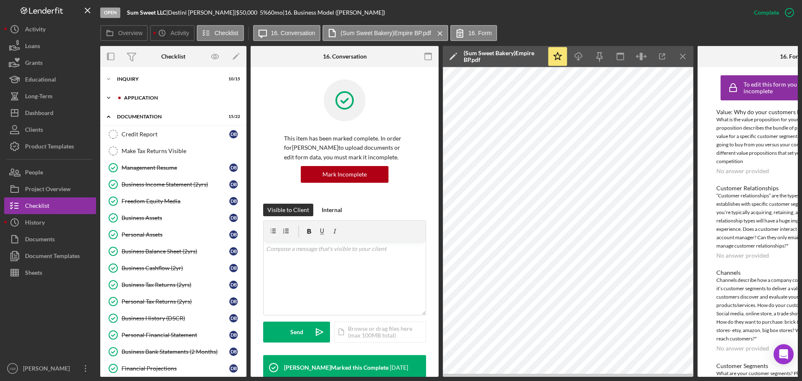
click at [133, 96] on div "Application" at bounding box center [180, 97] width 112 height 5
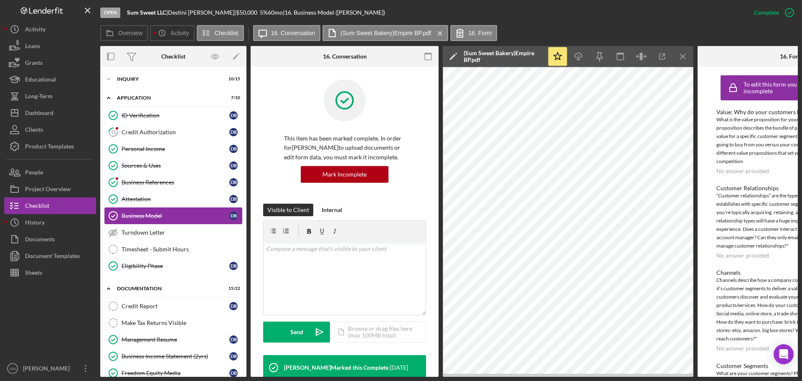
click at [148, 214] on div "Business Model" at bounding box center [176, 215] width 108 height 7
click at [139, 199] on div "Attestation" at bounding box center [176, 199] width 108 height 7
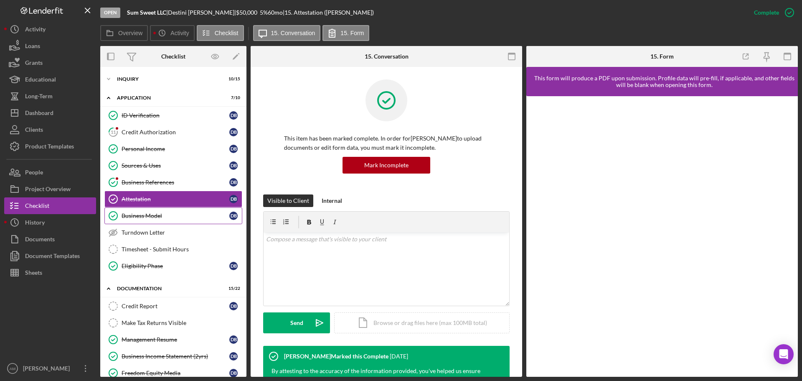
click at [146, 216] on div "Business Model" at bounding box center [176, 215] width 108 height 7
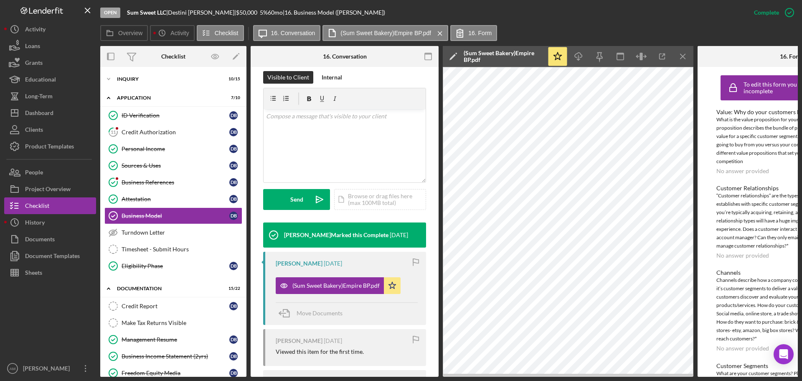
scroll to position [167, 0]
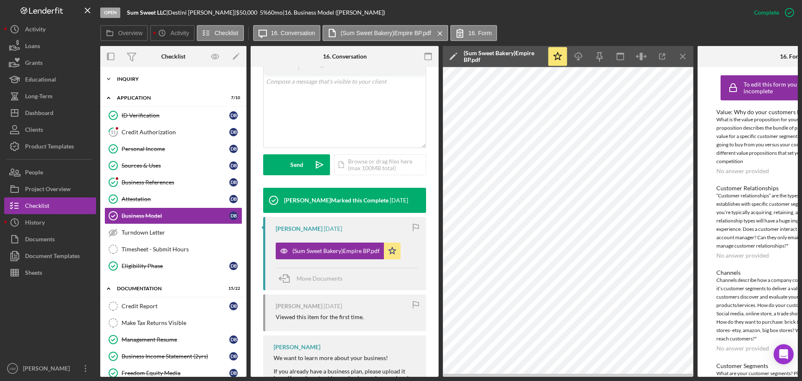
click at [134, 77] on div "Inquiry" at bounding box center [176, 78] width 119 height 5
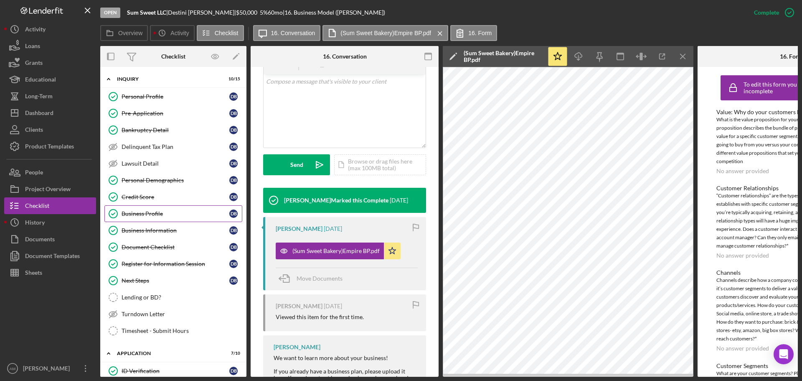
click at [142, 214] on div "Business Profile" at bounding box center [176, 213] width 108 height 7
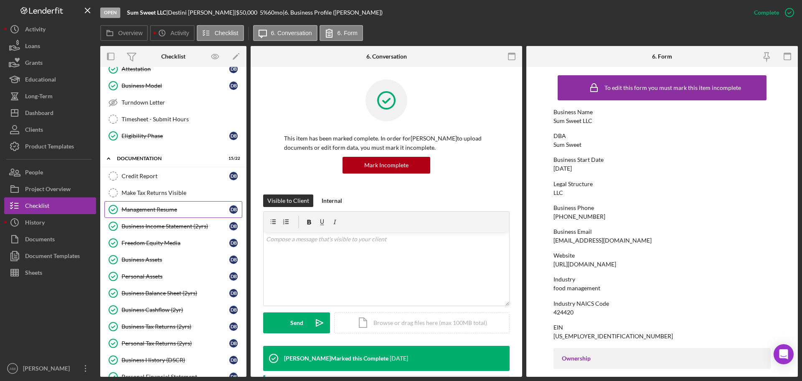
scroll to position [418, 0]
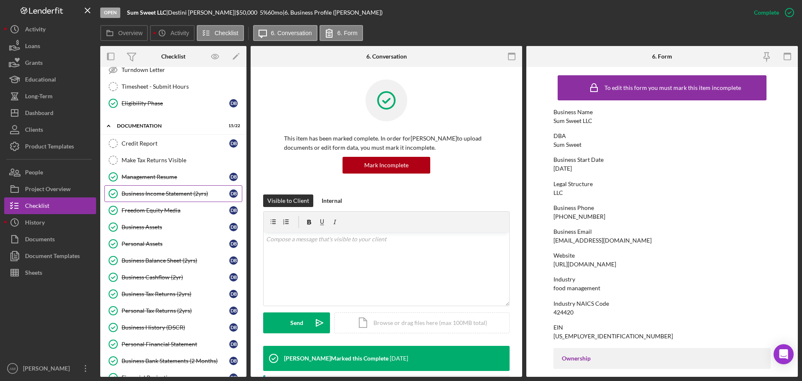
click at [172, 189] on link "Business Income Statement (2yrs) Business Income Statement (2yrs) D B" at bounding box center [173, 193] width 138 height 17
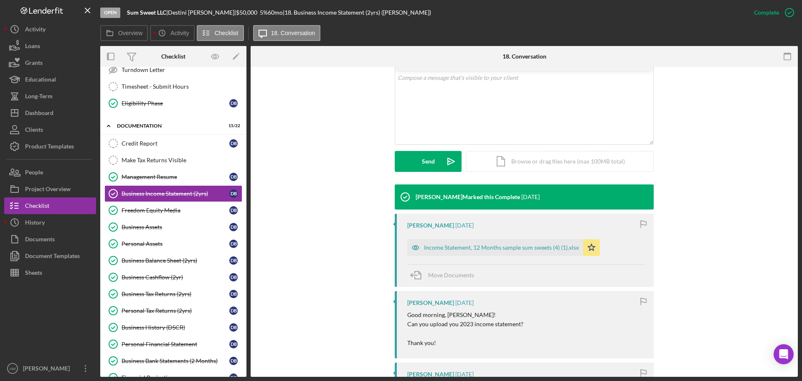
scroll to position [167, 0]
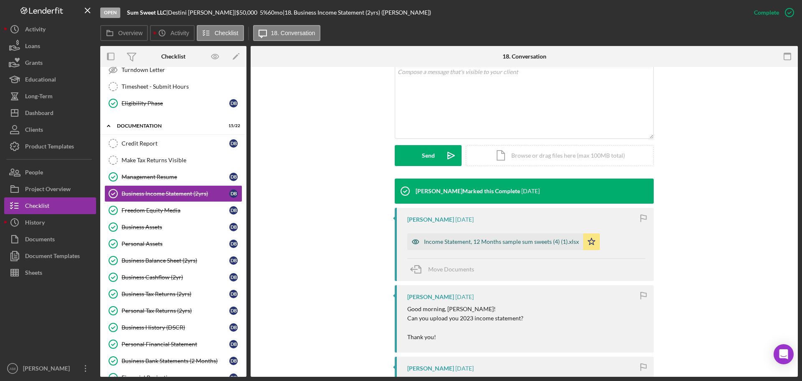
click at [512, 241] on div "Income Statement, 12 Months sample sum sweets (4) (1).xlsx" at bounding box center [501, 241] width 155 height 7
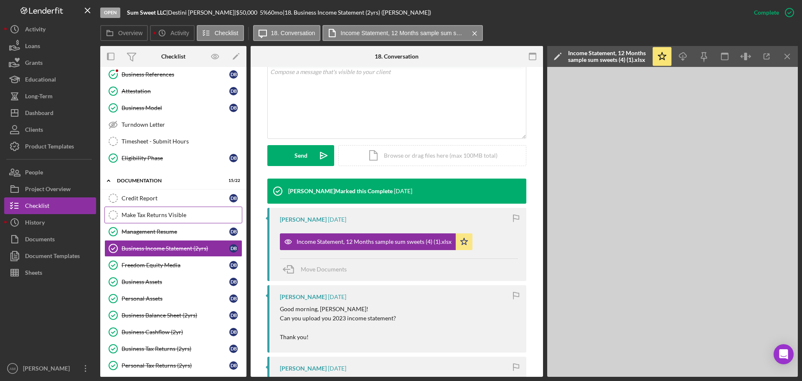
scroll to position [376, 0]
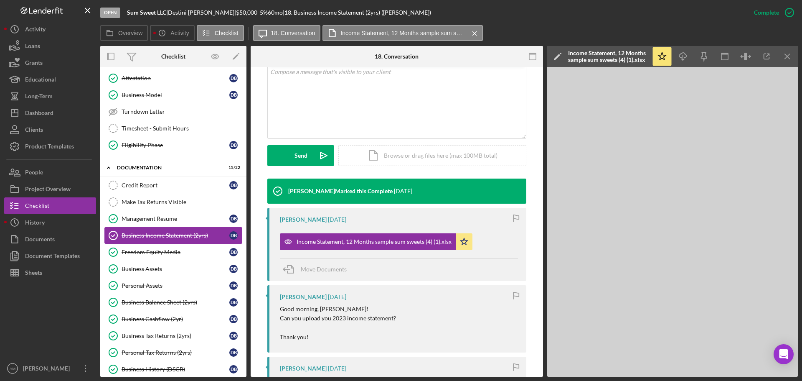
click at [160, 234] on div "Business Income Statement (2yrs)" at bounding box center [176, 235] width 108 height 7
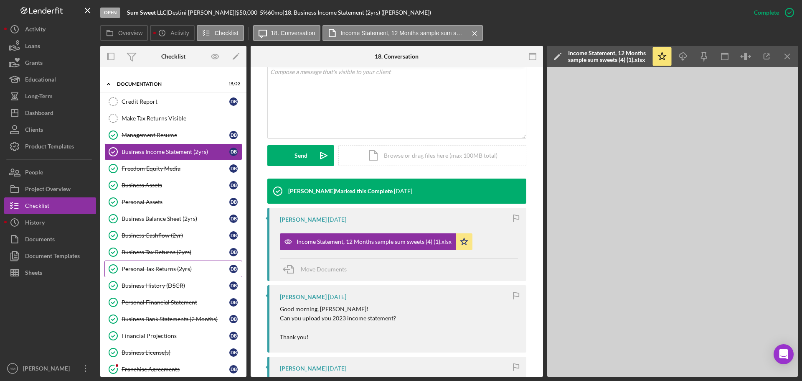
click at [166, 268] on div "Personal Tax Returns (2yrs)" at bounding box center [176, 268] width 108 height 7
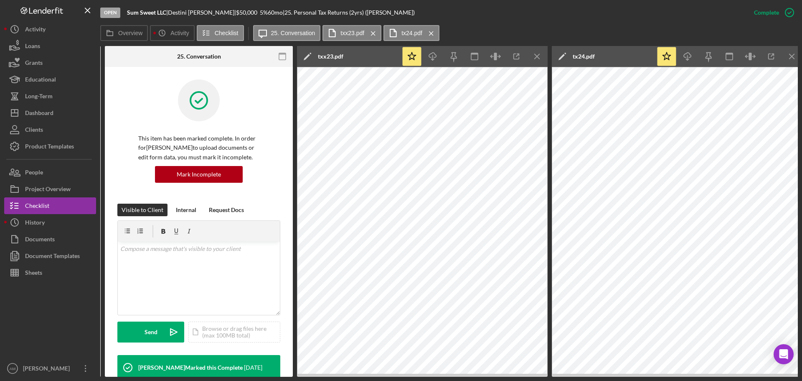
scroll to position [0, 150]
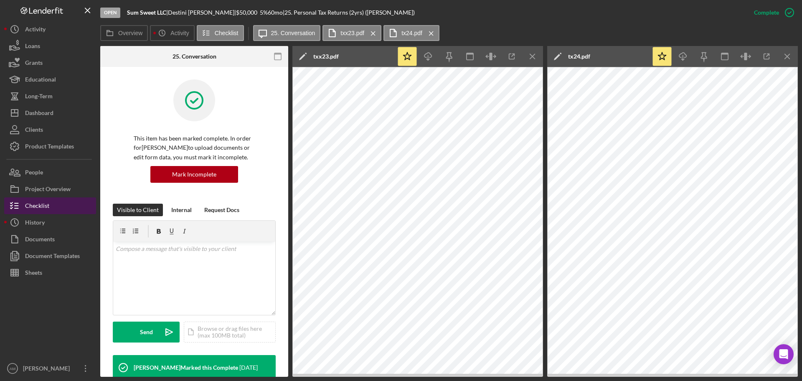
click at [36, 205] on div "Checklist" at bounding box center [37, 206] width 24 height 19
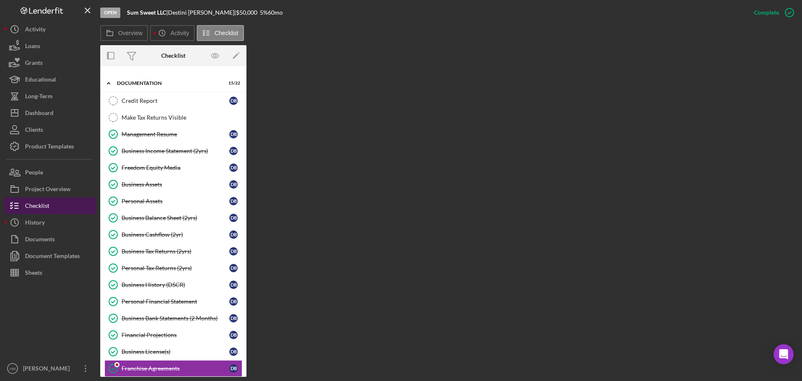
click at [41, 204] on div "Checklist" at bounding box center [37, 206] width 24 height 19
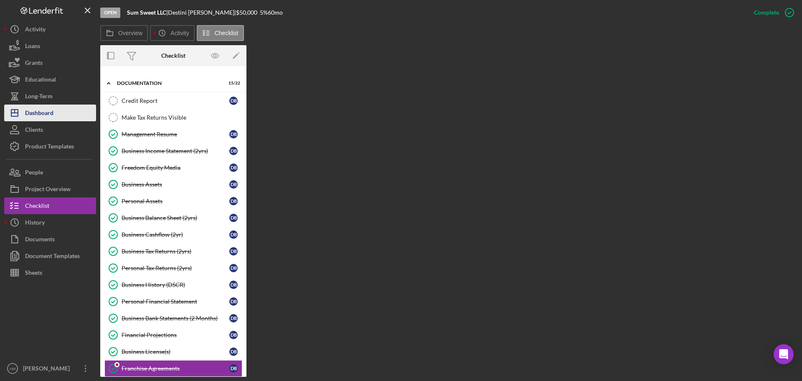
click at [37, 112] on div "Dashboard" at bounding box center [39, 113] width 28 height 19
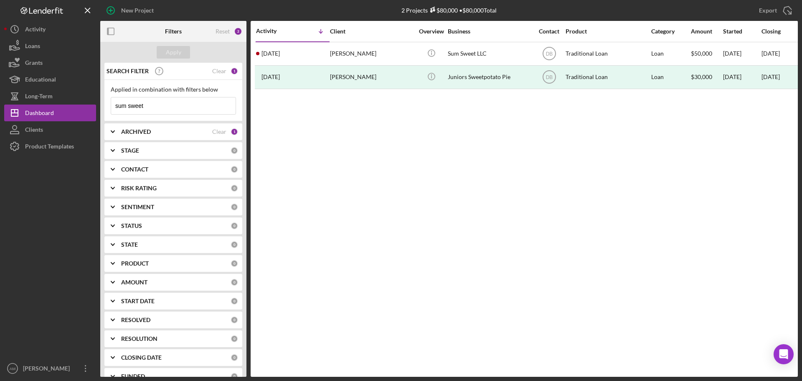
click at [163, 104] on input "sum sweet" at bounding box center [173, 105] width 125 height 17
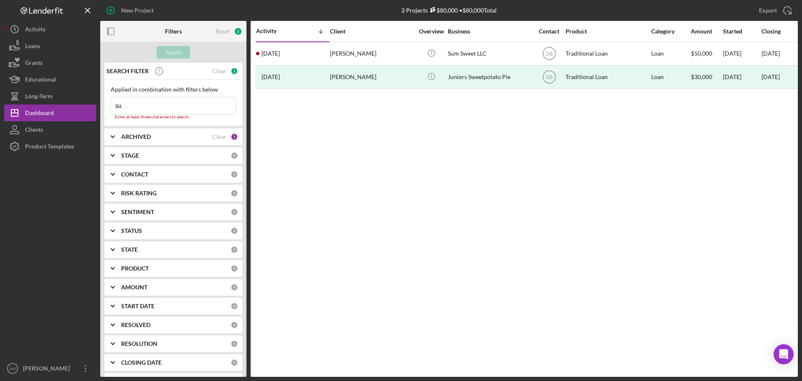
type input "s"
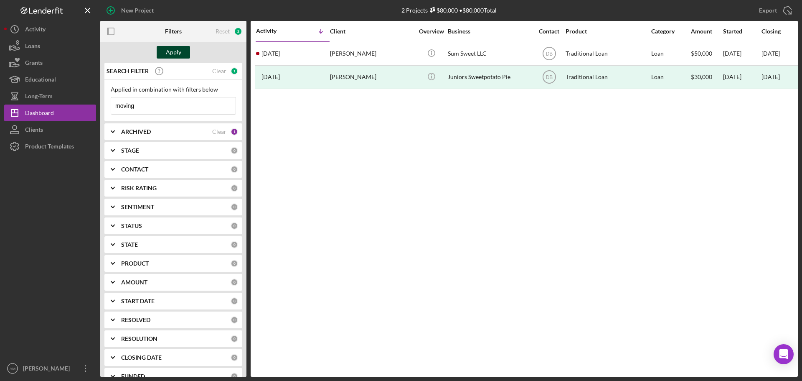
type input "moving"
click at [176, 53] on div "Apply" at bounding box center [173, 52] width 15 height 13
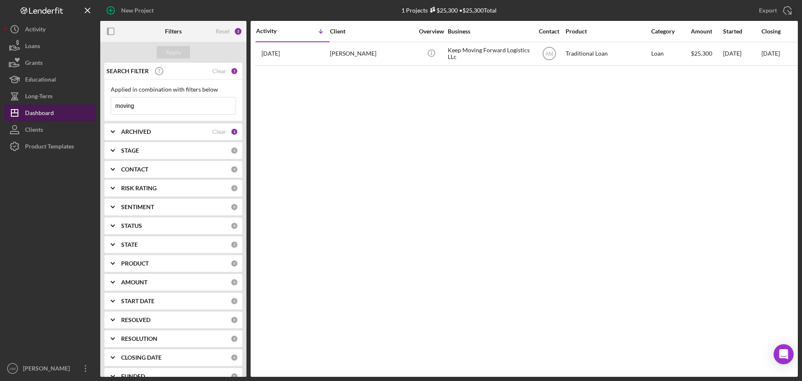
drag, startPoint x: 143, startPoint y: 105, endPoint x: 89, endPoint y: 107, distance: 54.8
click at [89, 107] on div "New Project 1 Projects $25,300 • $25,300 Total sum sweet Export Icon/Export Fil…" at bounding box center [401, 188] width 794 height 377
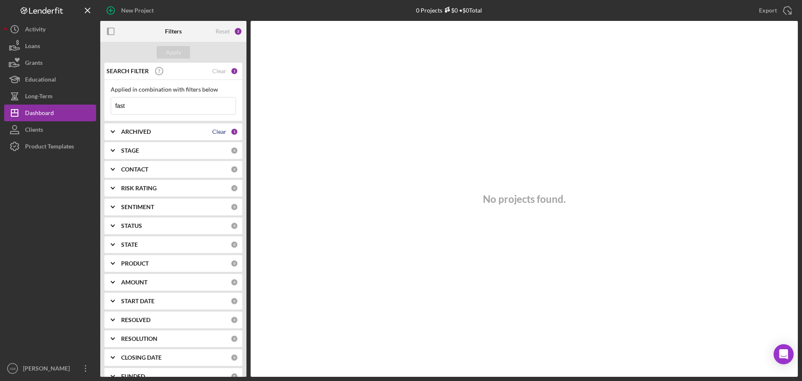
type input "fast"
click at [216, 132] on div "Clear" at bounding box center [219, 131] width 14 height 7
click at [150, 104] on input "fast" at bounding box center [173, 105] width 125 height 17
click at [217, 70] on div "Clear" at bounding box center [219, 71] width 14 height 7
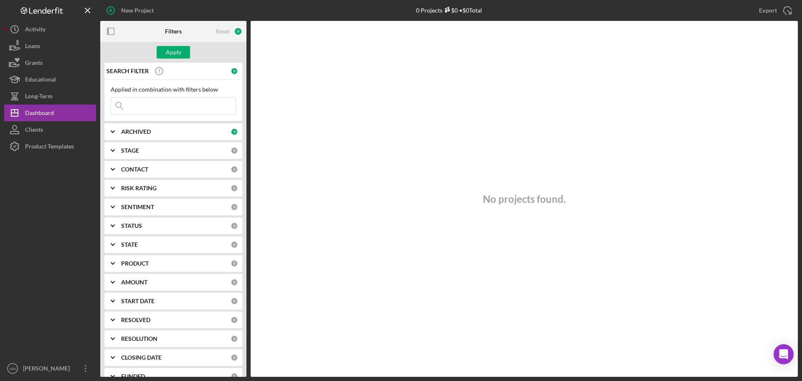
click at [140, 109] on input at bounding box center [173, 105] width 125 height 17
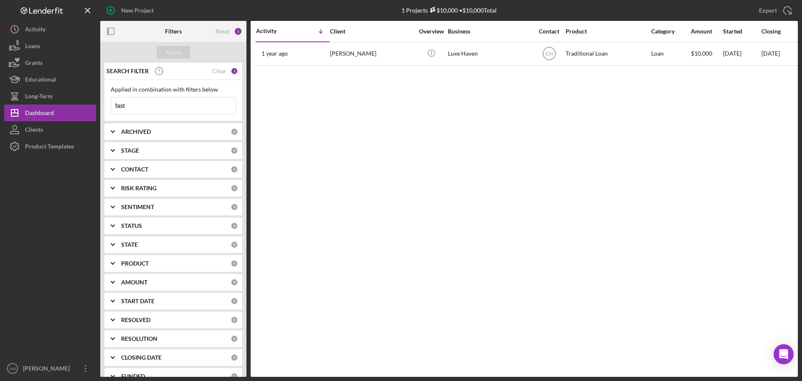
type input "fast"
